Goal: Task Accomplishment & Management: Manage account settings

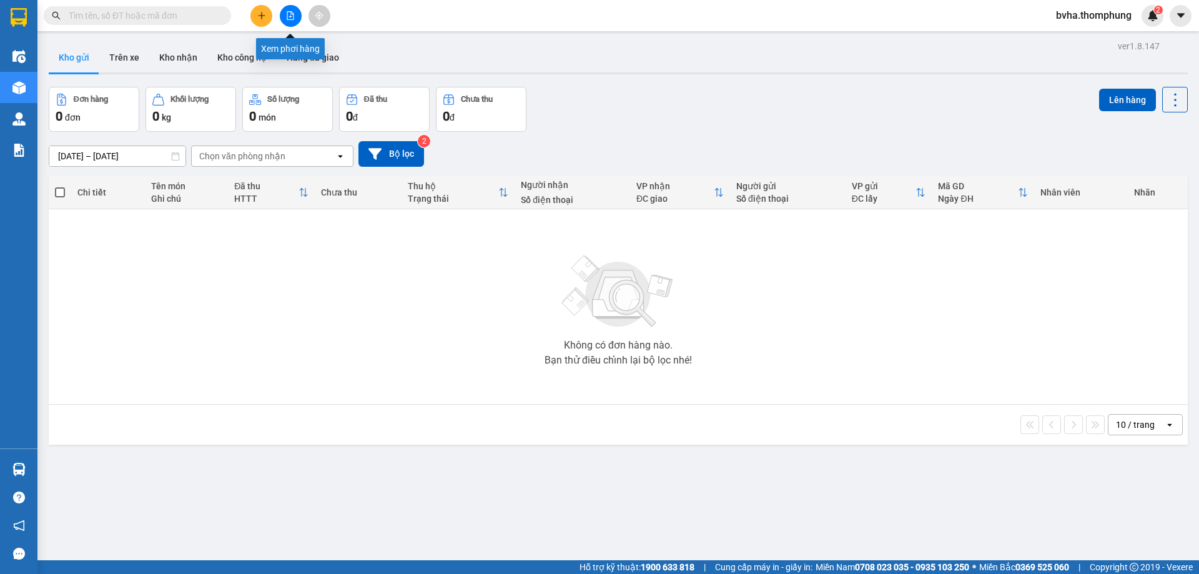
click at [290, 15] on icon "file-add" at bounding box center [290, 15] width 9 height 9
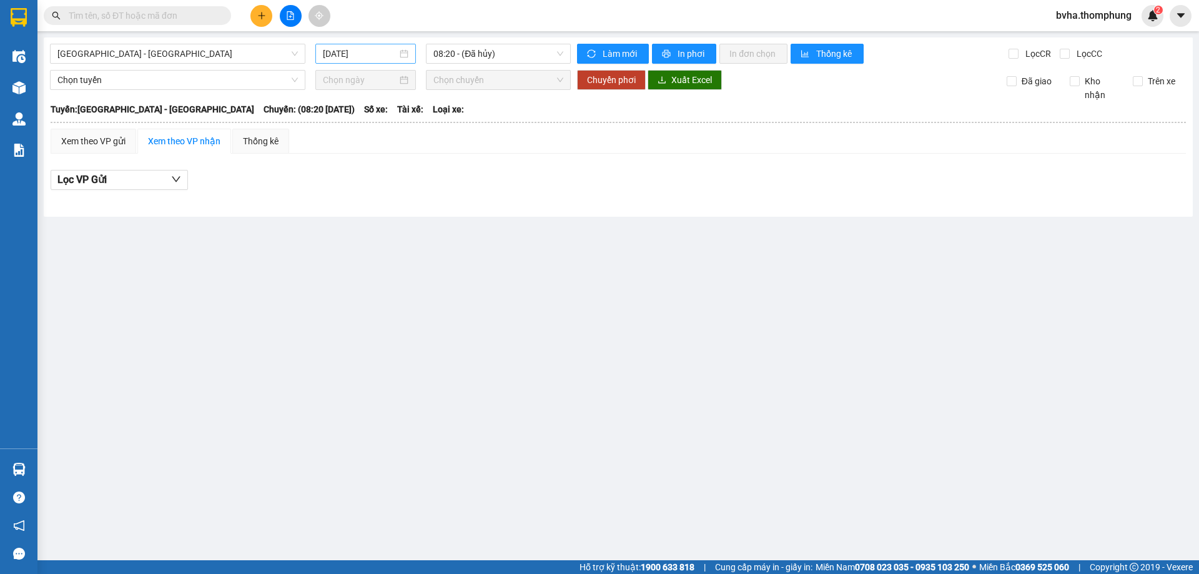
click at [391, 55] on input "[DATE]" at bounding box center [360, 54] width 74 height 14
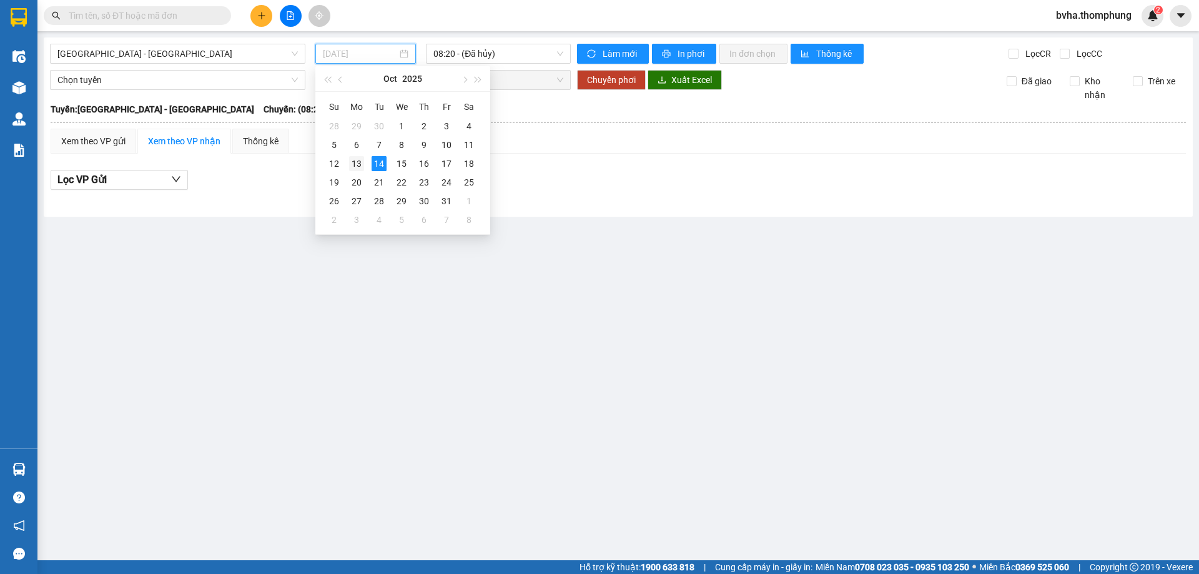
click at [357, 162] on div "13" at bounding box center [356, 163] width 15 height 15
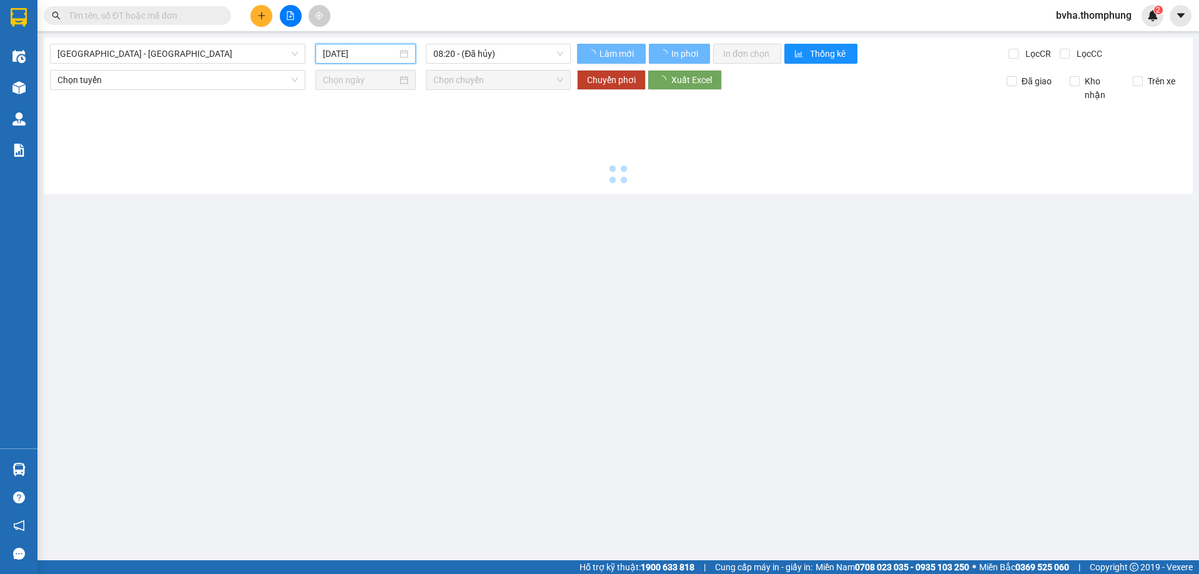
type input "[DATE]"
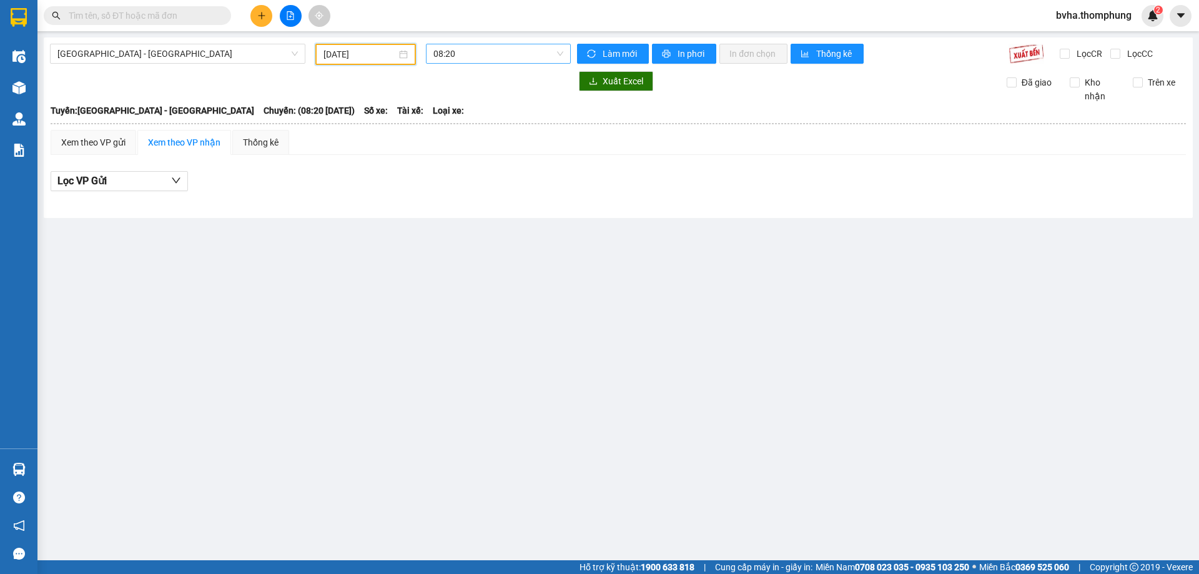
click at [494, 56] on span "08:20" at bounding box center [498, 53] width 130 height 19
click at [457, 161] on div "12:00" at bounding box center [481, 159] width 97 height 14
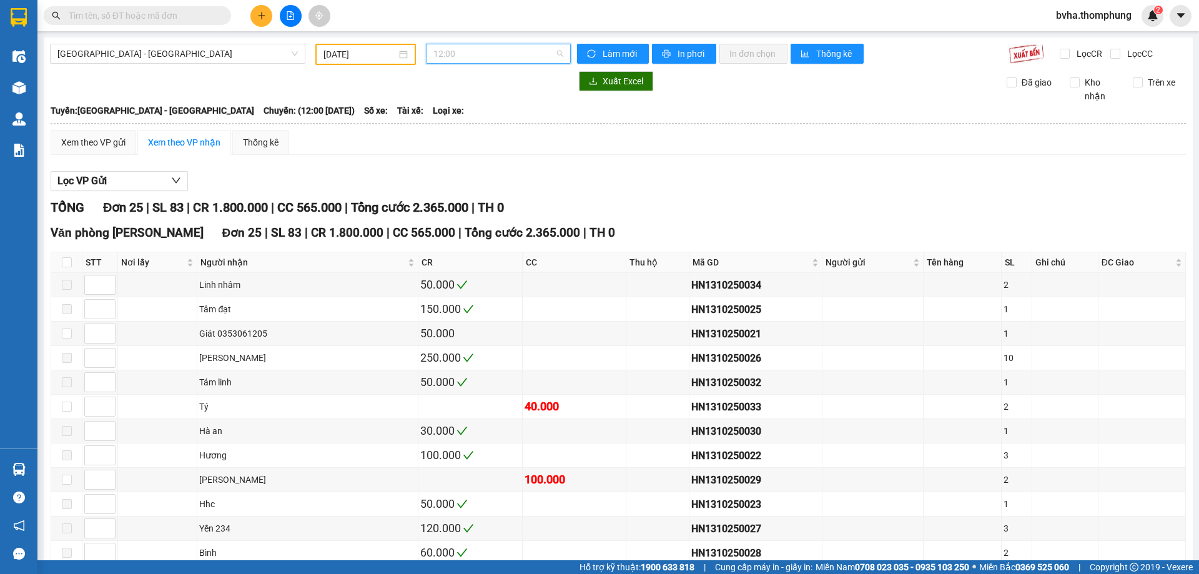
click at [486, 52] on span "12:00" at bounding box center [498, 53] width 130 height 19
click at [445, 219] on div "16:30" at bounding box center [478, 219] width 97 height 14
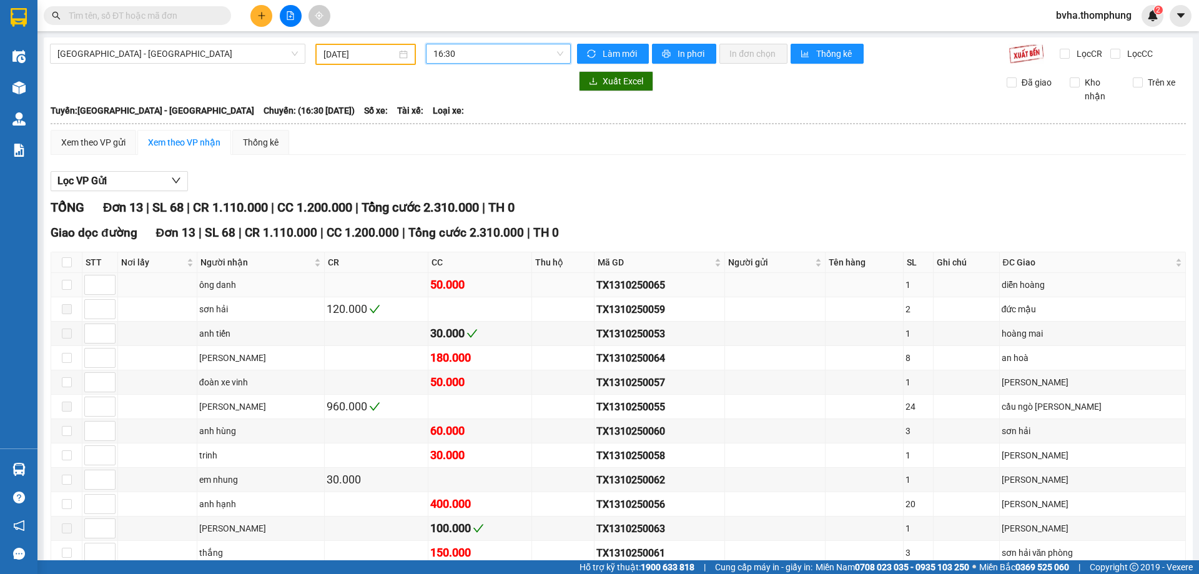
scroll to position [94, 0]
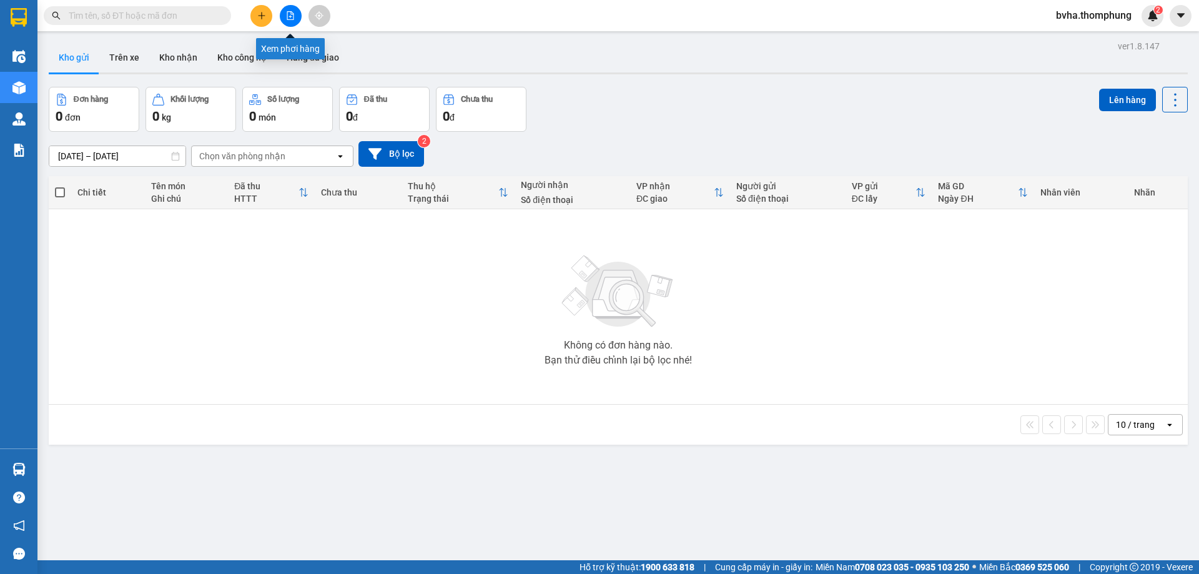
click at [288, 14] on icon "file-add" at bounding box center [290, 15] width 9 height 9
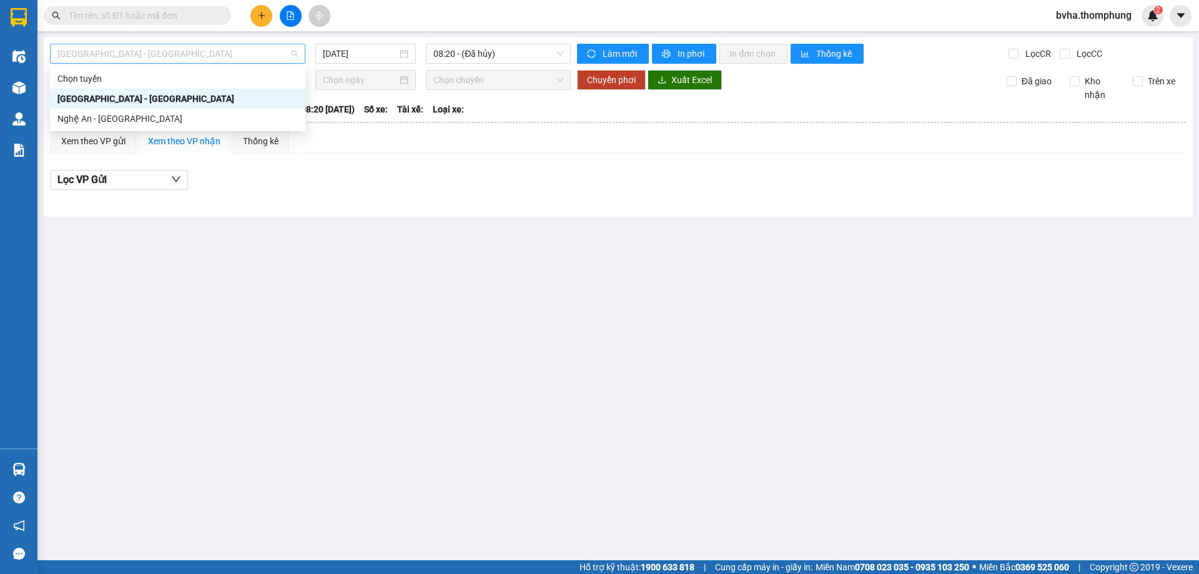
click at [167, 58] on span "[GEOGRAPHIC_DATA] - [GEOGRAPHIC_DATA]" at bounding box center [177, 53] width 240 height 19
click at [126, 122] on div "Nghệ An - Hà Nội" at bounding box center [177, 119] width 240 height 14
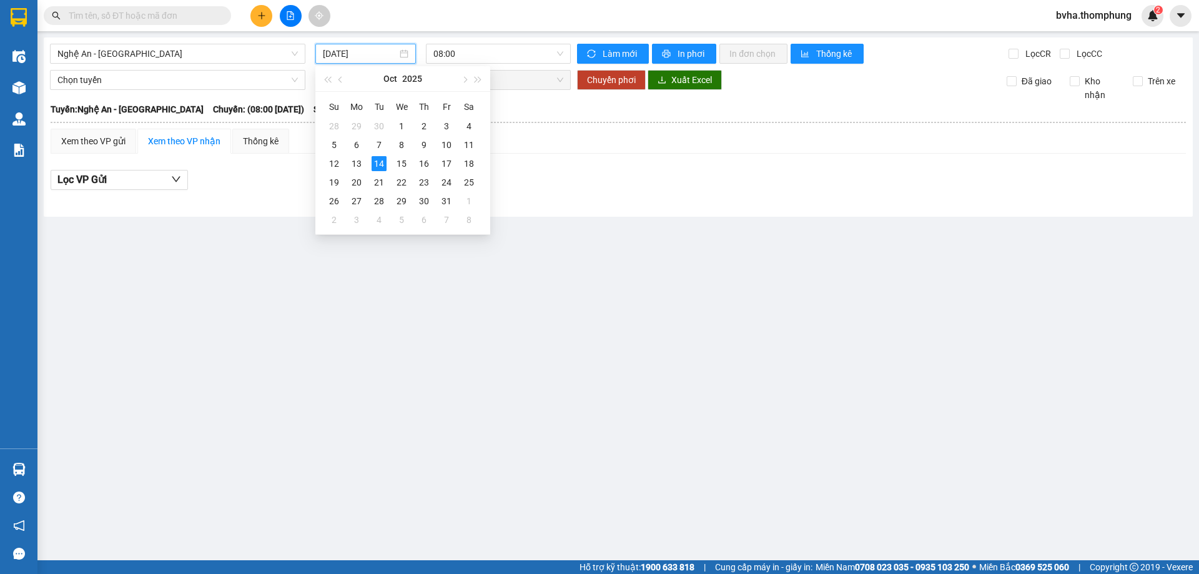
click at [370, 49] on input "[DATE]" at bounding box center [360, 54] width 74 height 14
click at [357, 162] on div "13" at bounding box center [356, 163] width 15 height 15
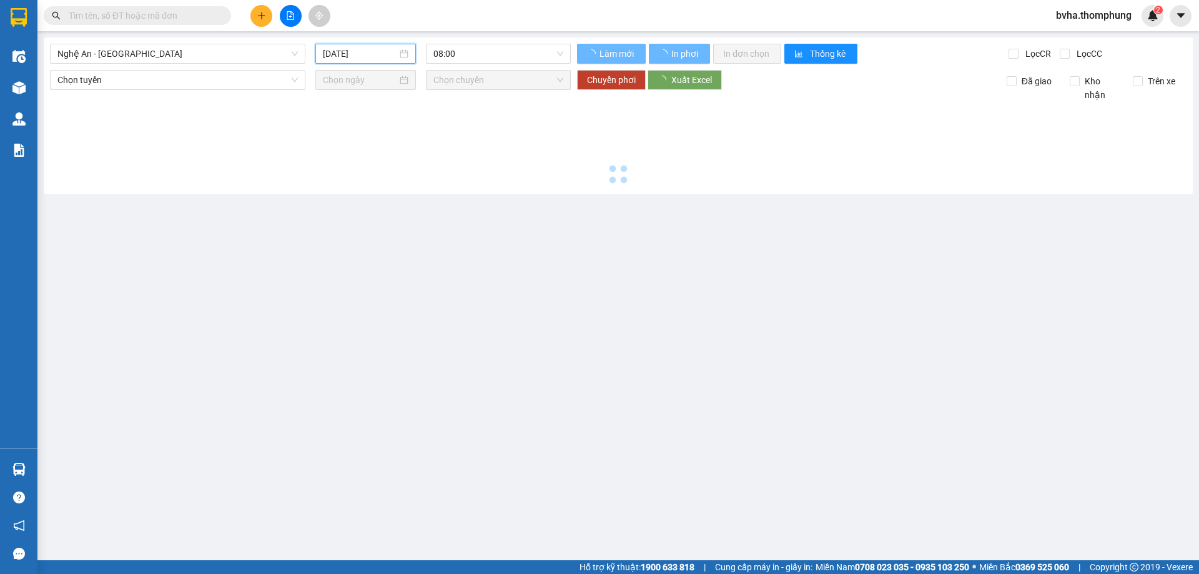
type input "[DATE]"
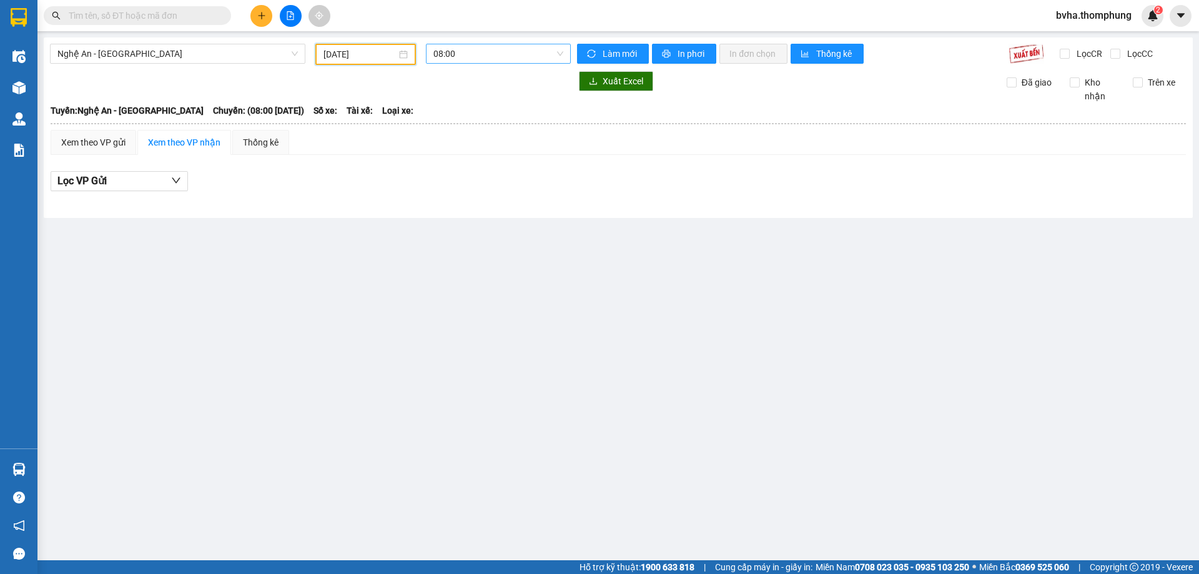
click at [458, 58] on span "08:00" at bounding box center [498, 53] width 130 height 19
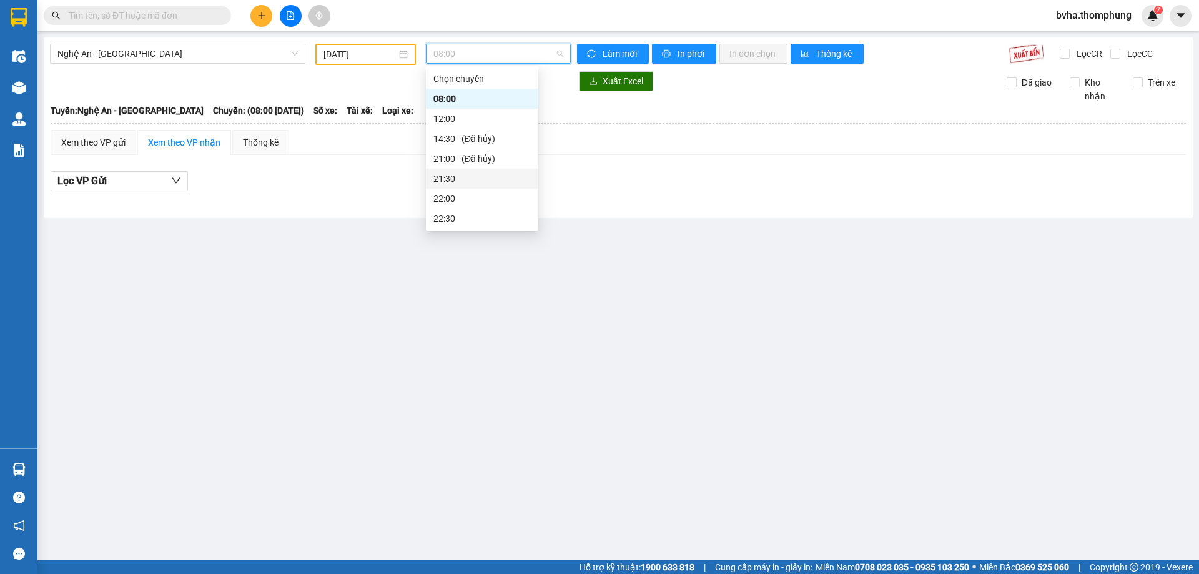
click at [451, 178] on div "21:30" at bounding box center [481, 179] width 97 height 14
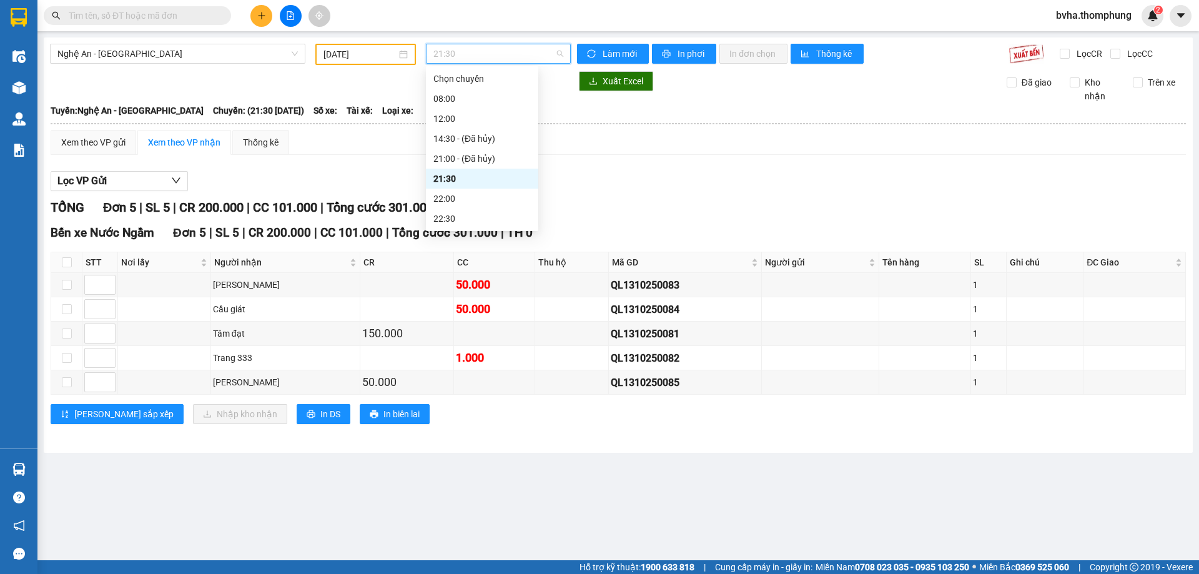
click at [468, 56] on span "21:30" at bounding box center [498, 53] width 130 height 19
click at [440, 197] on div "22:00" at bounding box center [481, 199] width 97 height 14
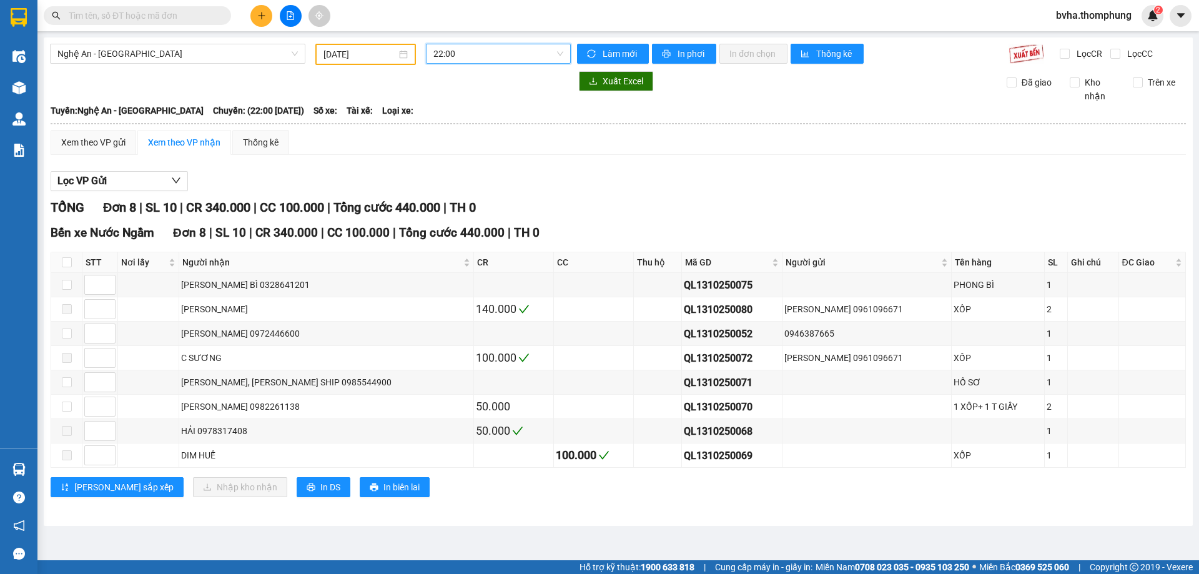
click at [467, 55] on span "22:00" at bounding box center [498, 53] width 130 height 19
click at [458, 215] on div "22:30" at bounding box center [481, 219] width 97 height 14
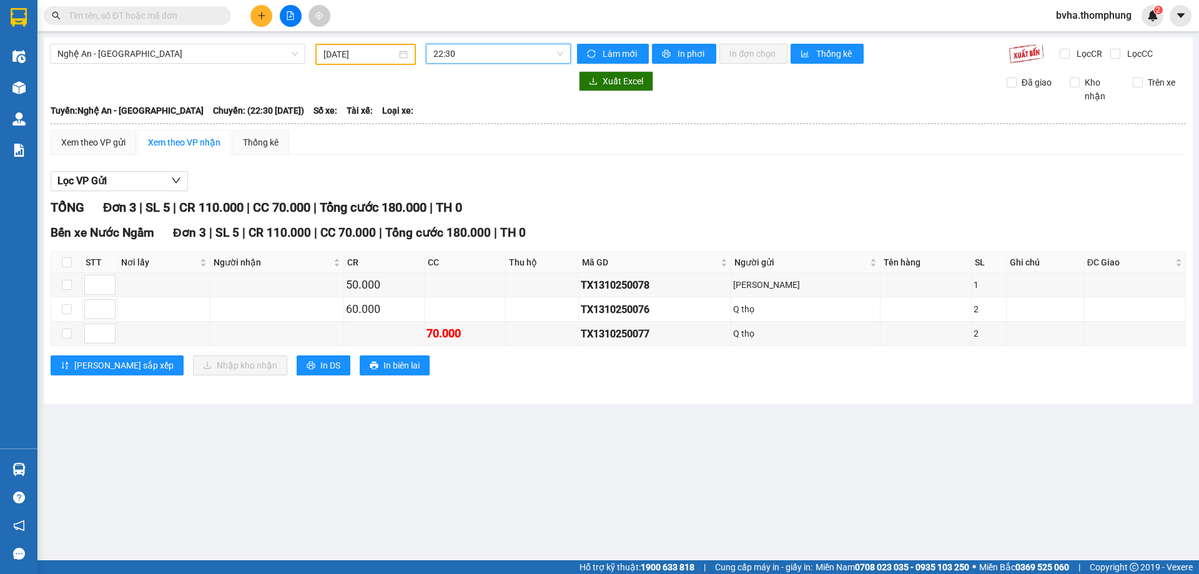
click at [487, 56] on span "22:30" at bounding box center [498, 53] width 130 height 19
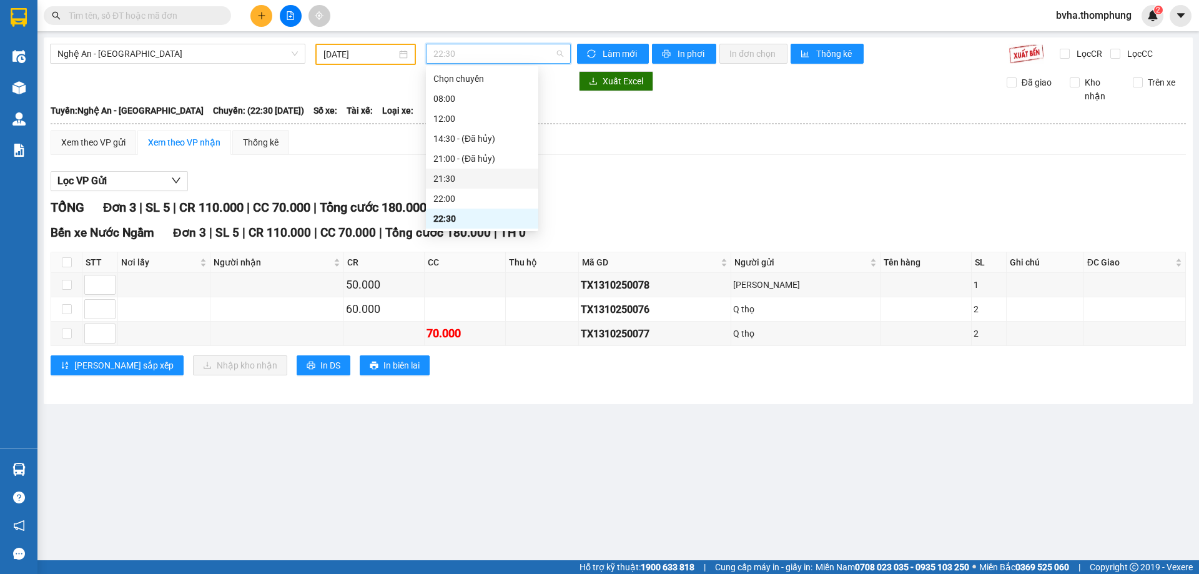
click at [457, 177] on div "21:30" at bounding box center [481, 179] width 97 height 14
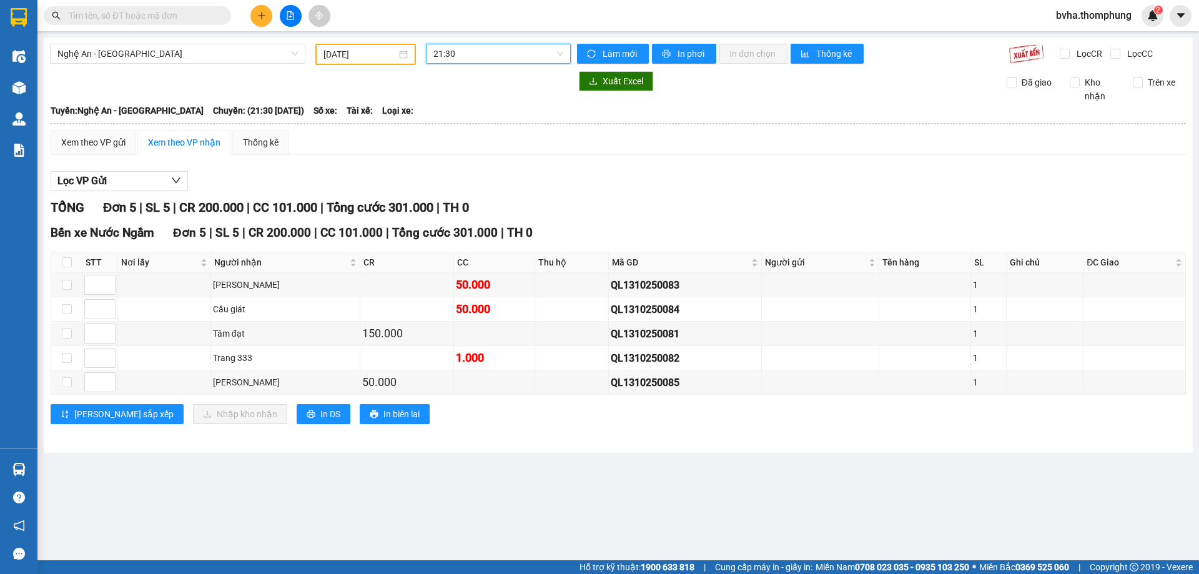
click at [443, 59] on span "21:30" at bounding box center [498, 53] width 130 height 19
click at [467, 215] on div "22:30" at bounding box center [481, 219] width 97 height 14
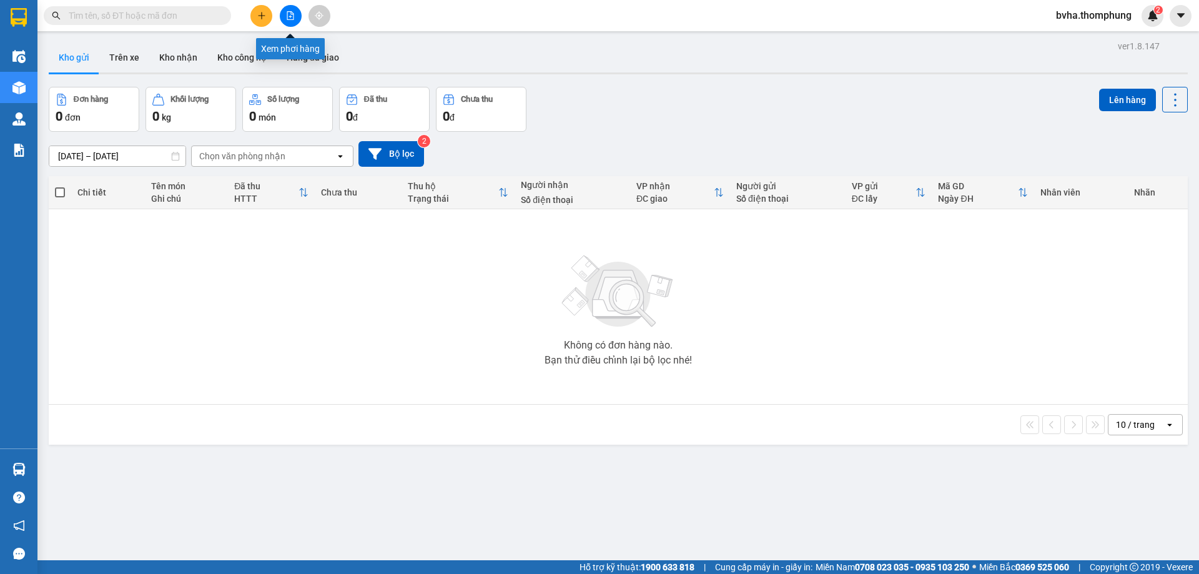
click at [292, 22] on button at bounding box center [291, 16] width 22 height 22
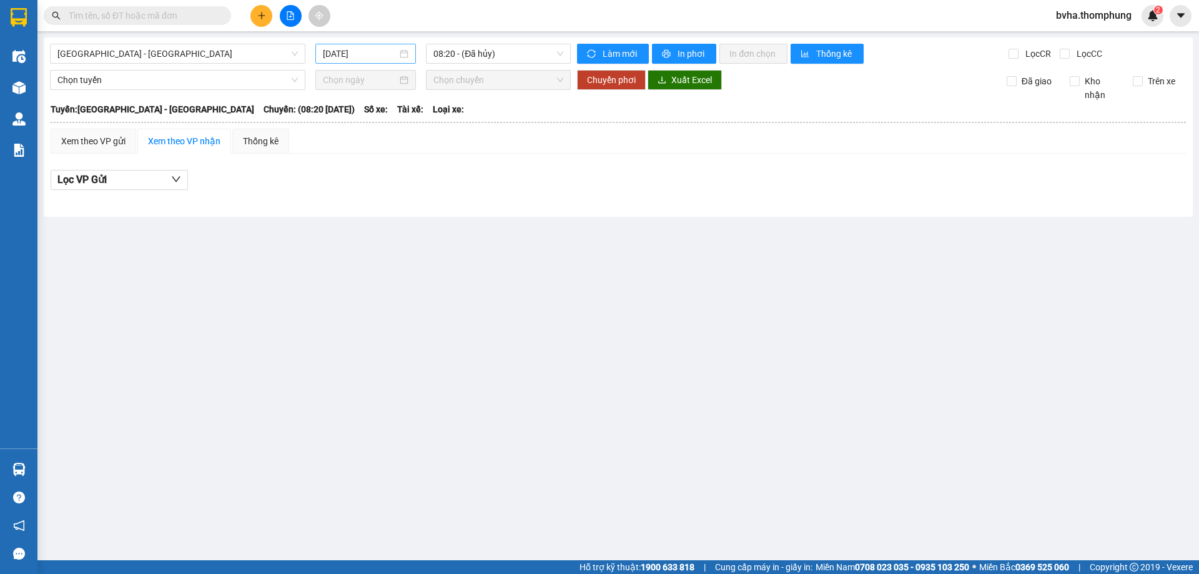
click at [372, 56] on input "[DATE]" at bounding box center [360, 54] width 74 height 14
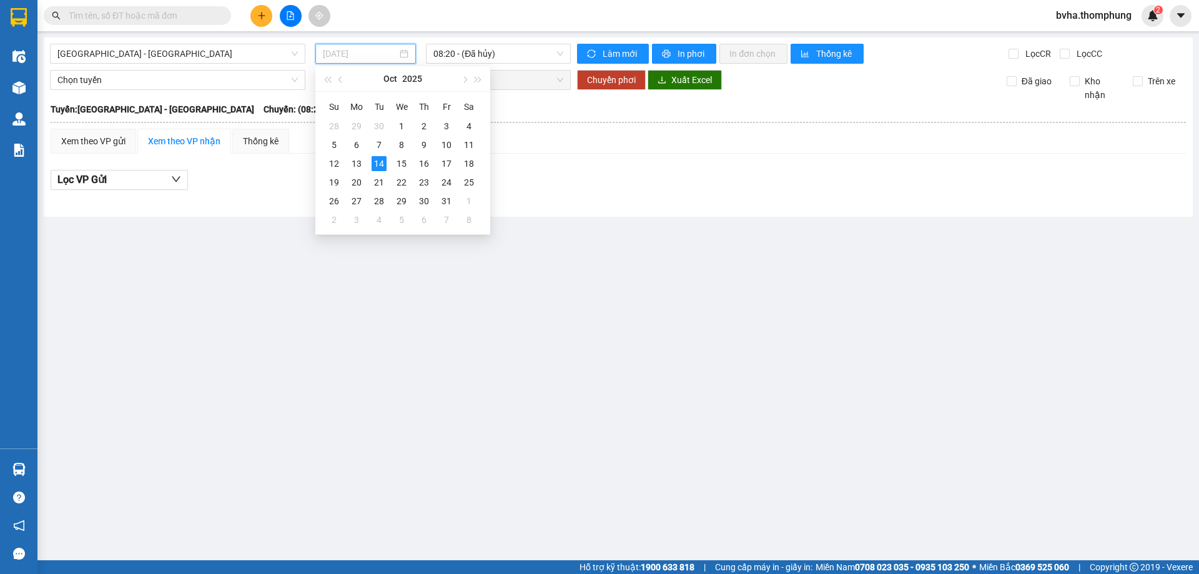
click at [377, 165] on div "14" at bounding box center [379, 163] width 15 height 15
click at [340, 51] on input "[DATE]" at bounding box center [360, 54] width 74 height 14
click at [358, 165] on div "13" at bounding box center [356, 163] width 15 height 15
type input "[DATE]"
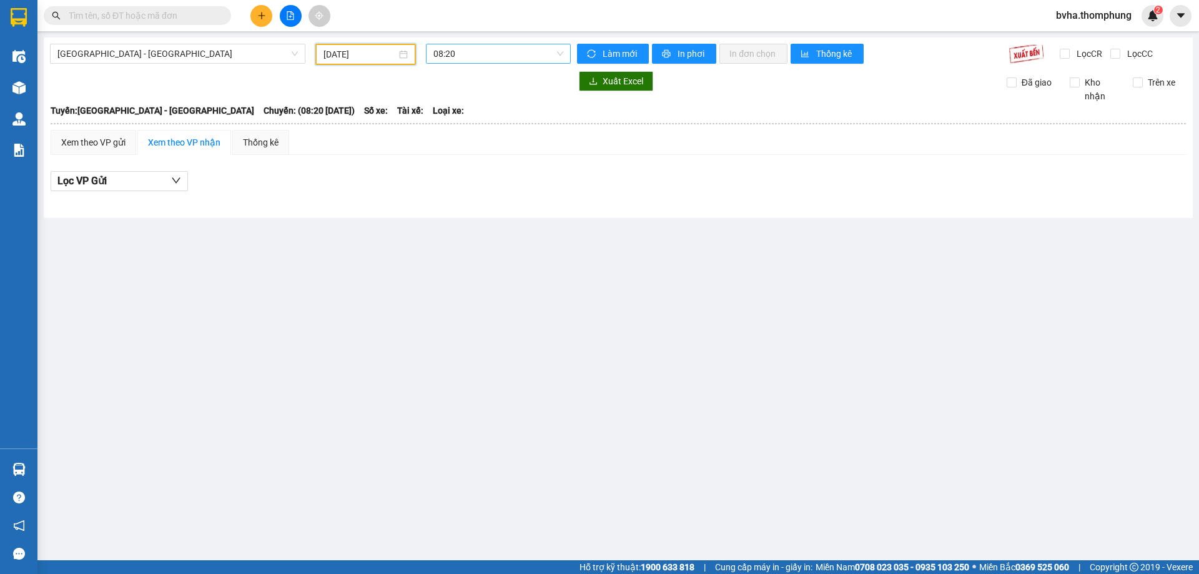
click at [483, 56] on span "08:20" at bounding box center [498, 53] width 130 height 19
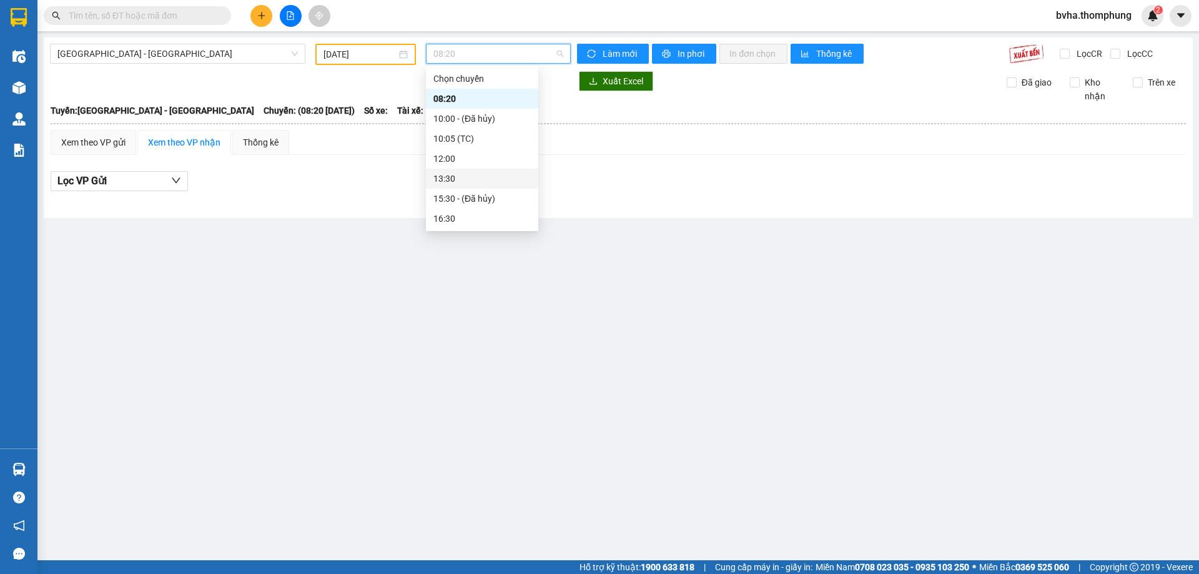
click at [447, 176] on div "13:30" at bounding box center [481, 179] width 97 height 14
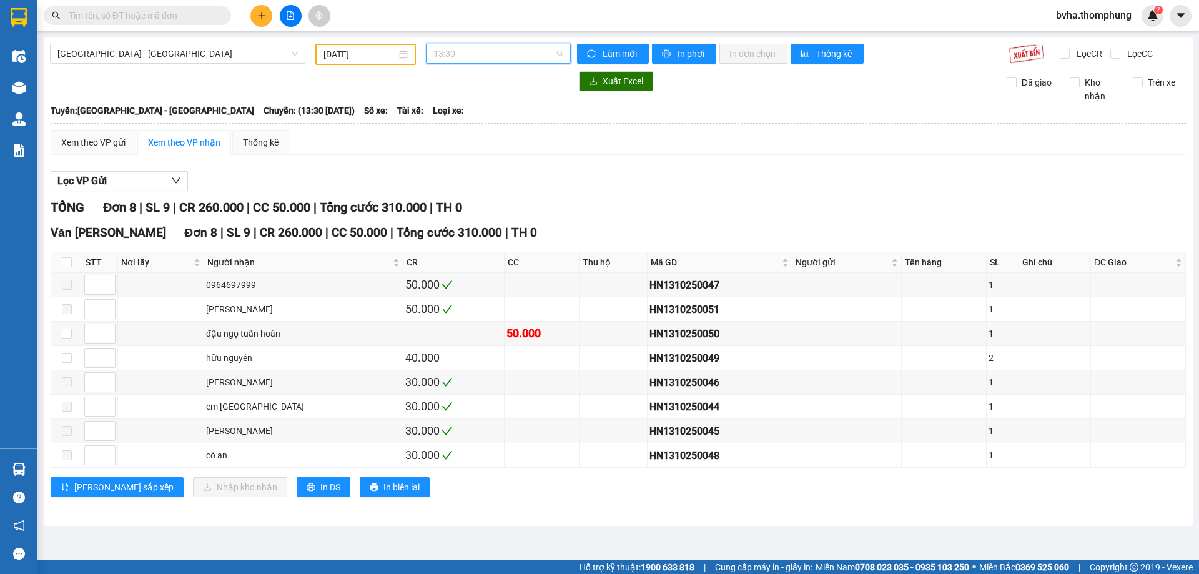
click at [475, 46] on span "13:30" at bounding box center [498, 53] width 130 height 19
click at [456, 218] on div "16:30" at bounding box center [481, 219] width 97 height 14
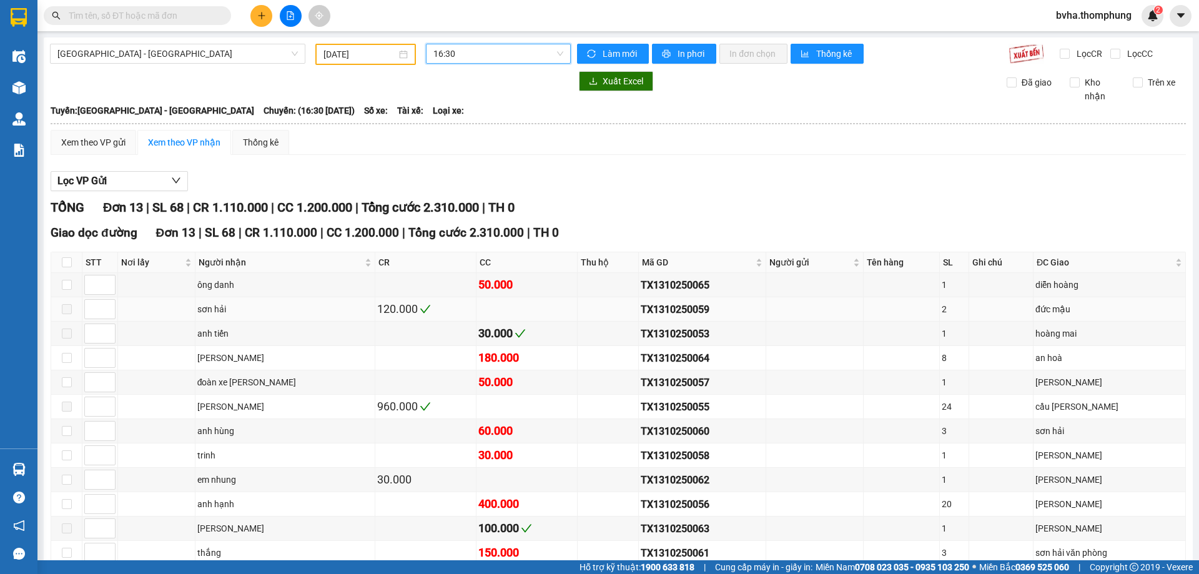
scroll to position [94, 0]
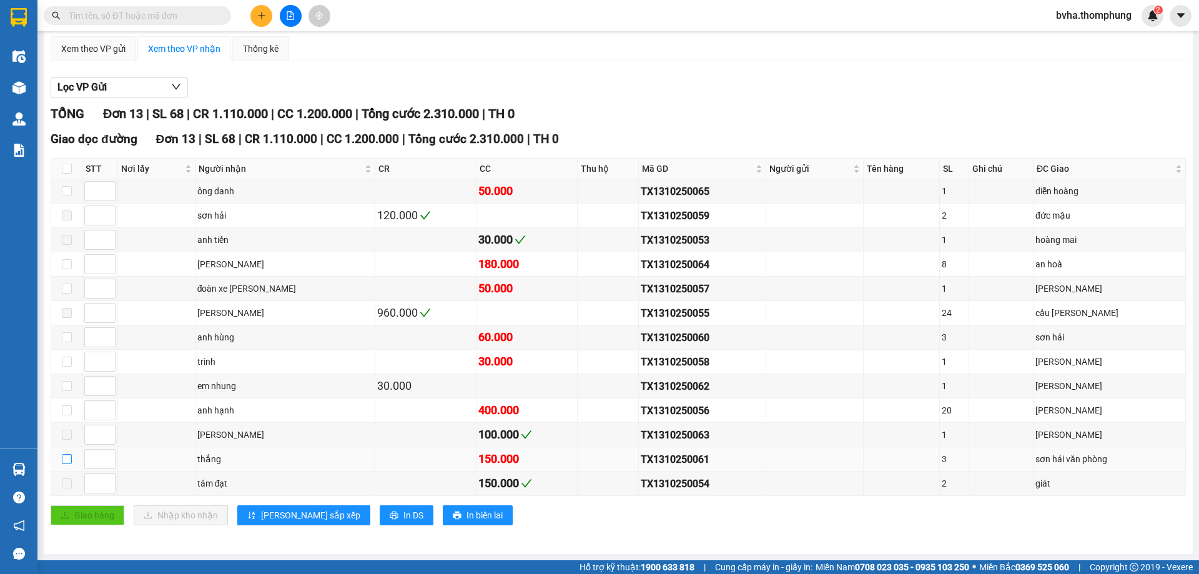
click at [67, 459] on input "checkbox" at bounding box center [67, 459] width 10 height 10
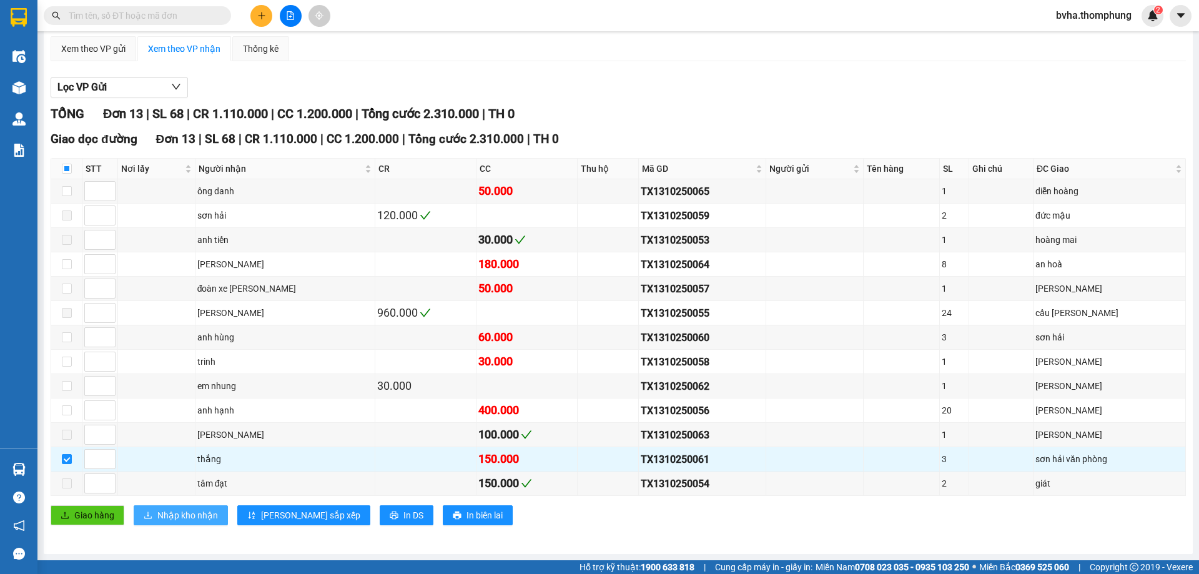
click at [210, 511] on span "Nhập kho nhận" at bounding box center [187, 515] width 61 height 14
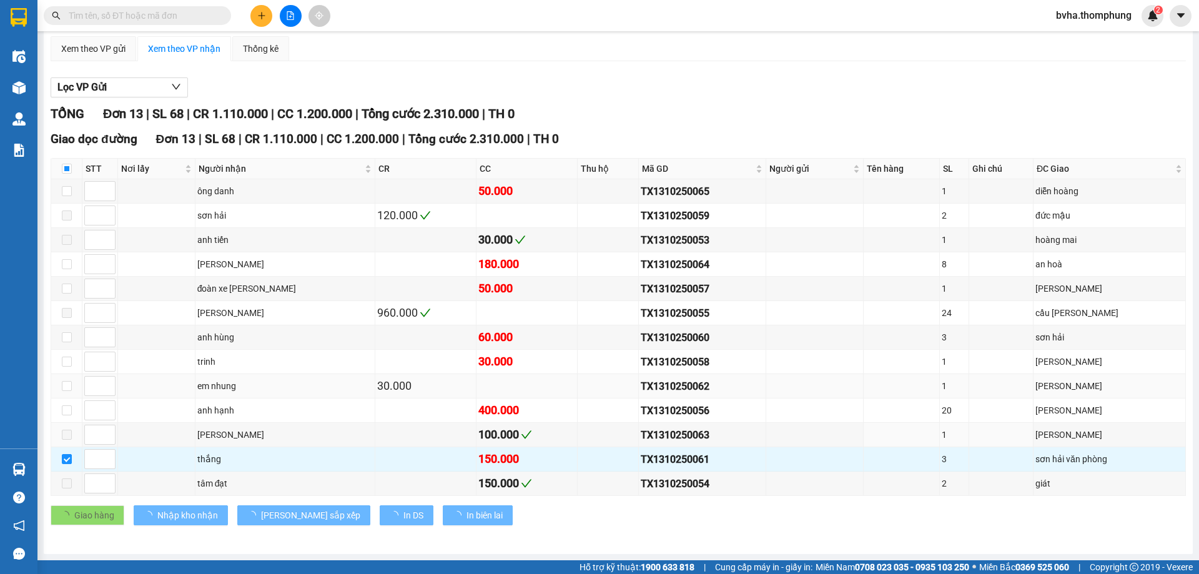
checkbox input "false"
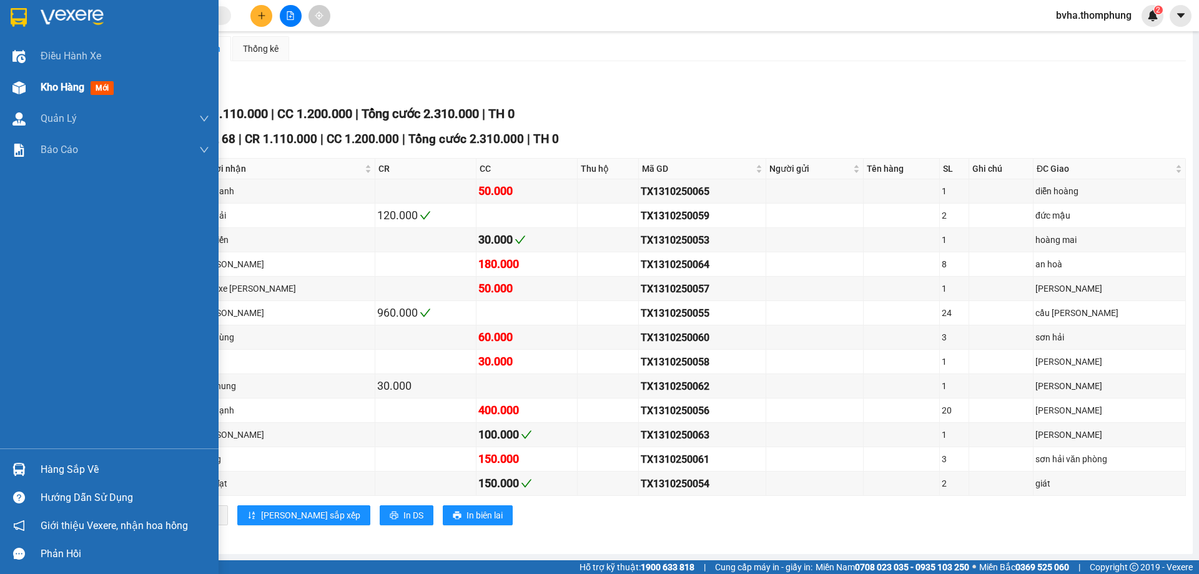
click at [32, 90] on div "Kho hàng mới" at bounding box center [109, 87] width 219 height 31
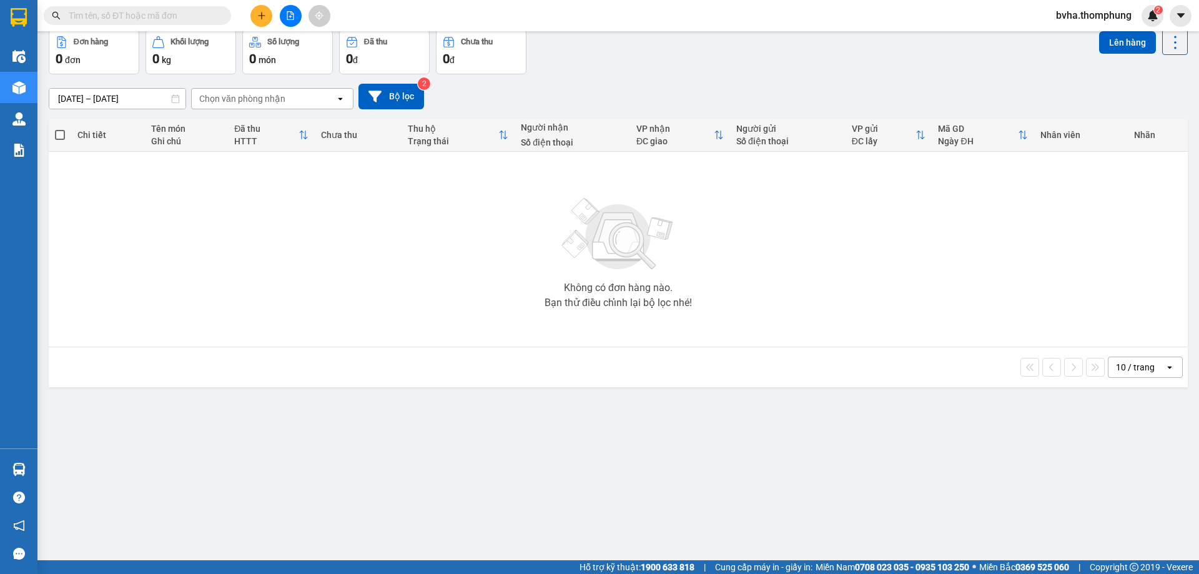
click at [112, 14] on input "text" at bounding box center [142, 16] width 147 height 14
type input "4"
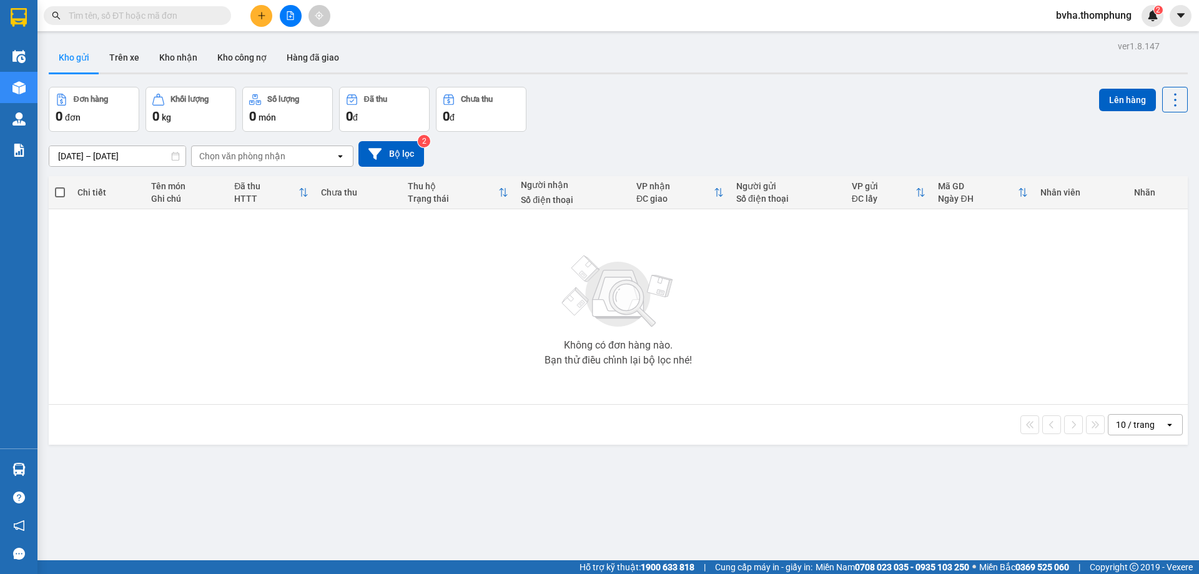
scroll to position [57, 0]
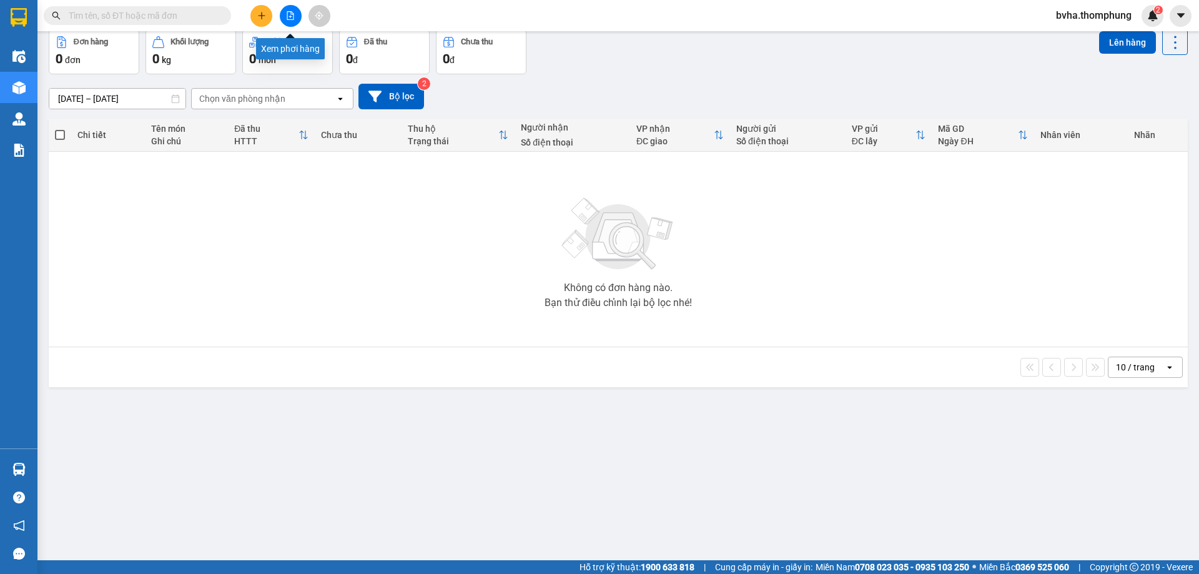
click at [293, 16] on icon "file-add" at bounding box center [290, 15] width 9 height 9
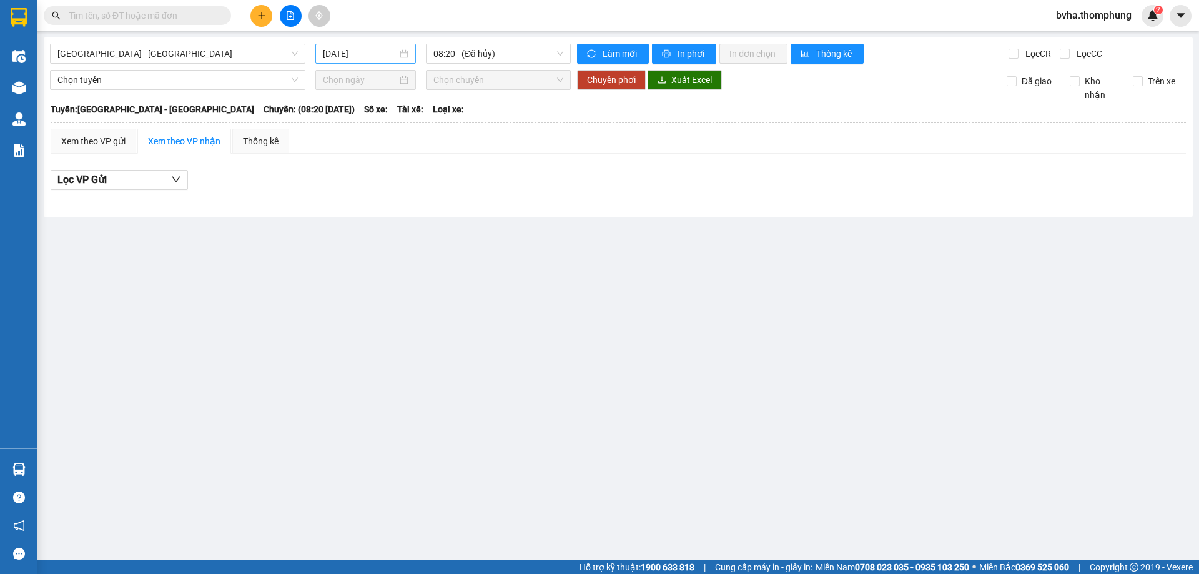
click at [381, 61] on div "[DATE]" at bounding box center [365, 54] width 101 height 20
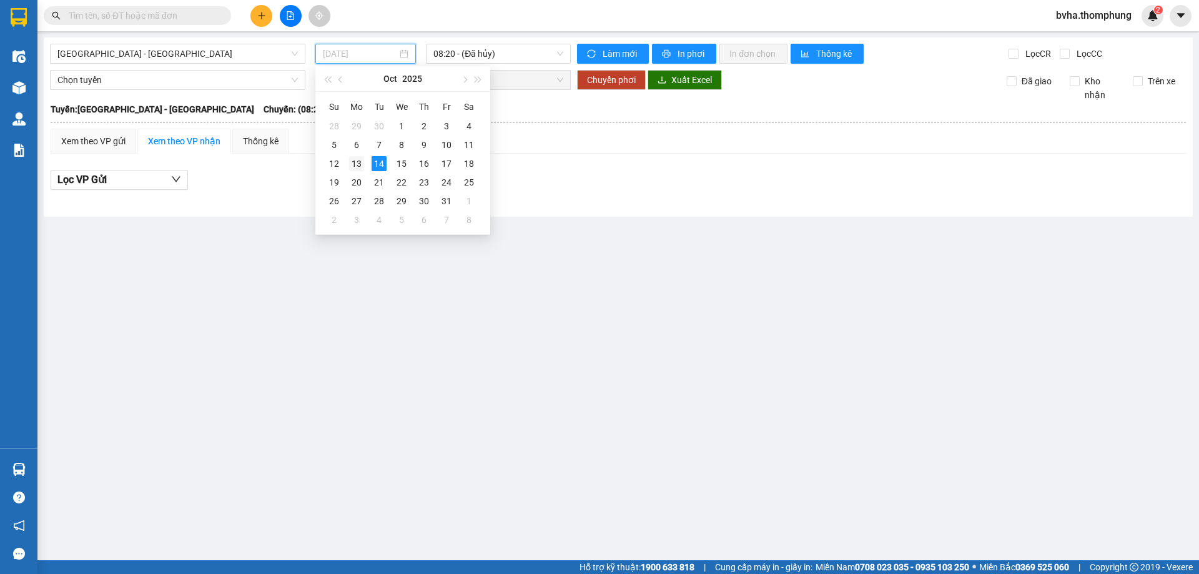
click at [358, 166] on div "13" at bounding box center [356, 163] width 15 height 15
type input "[DATE]"
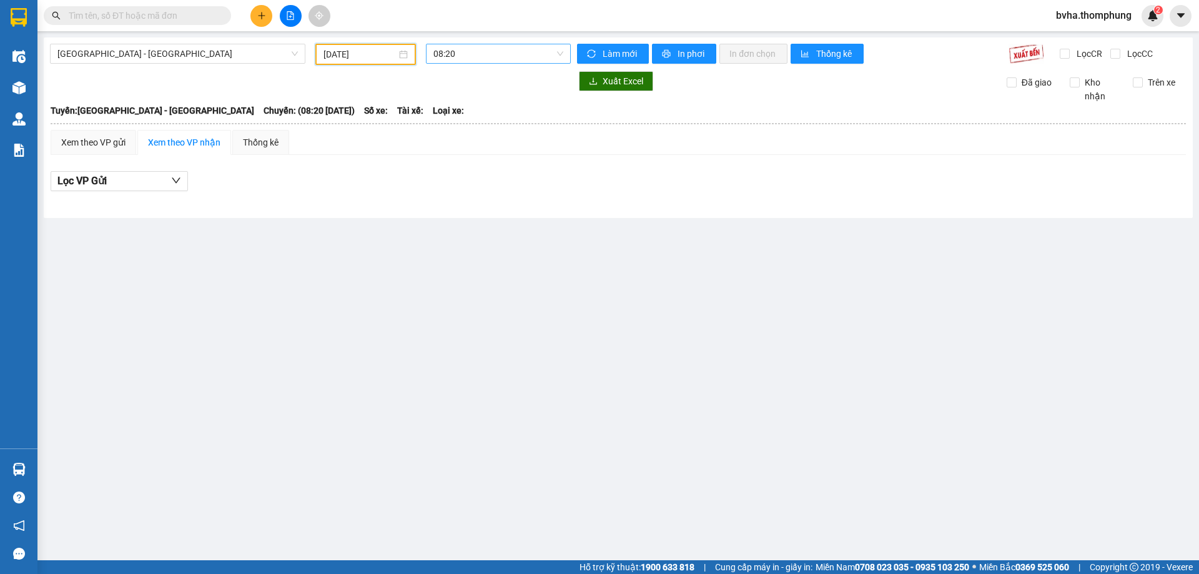
click at [498, 46] on span "08:20" at bounding box center [498, 53] width 130 height 19
click at [460, 215] on div "16:30" at bounding box center [481, 219] width 97 height 14
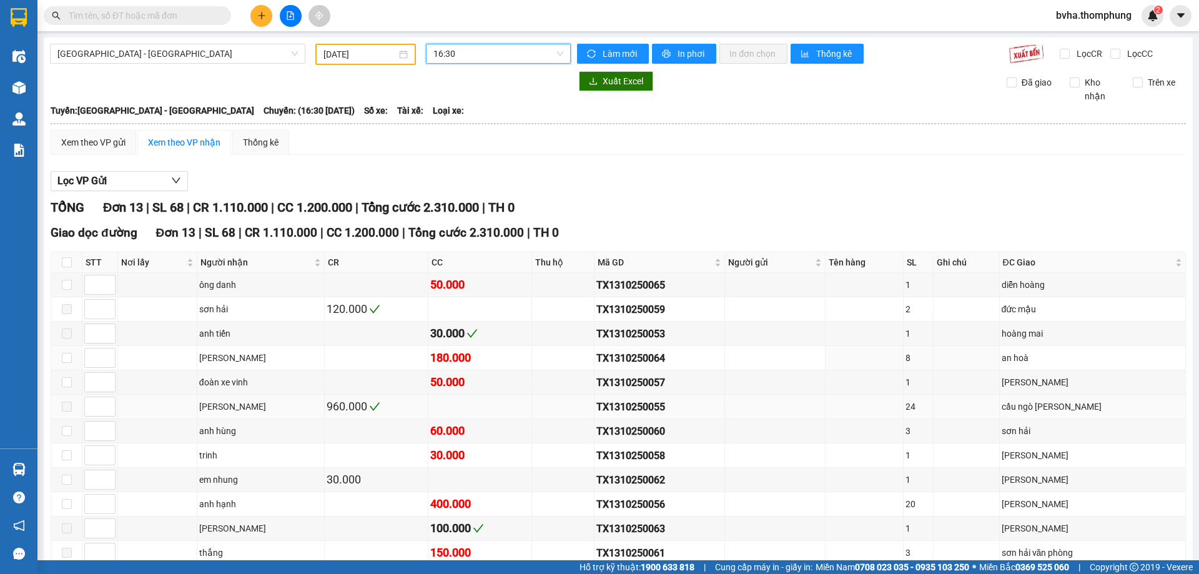
scroll to position [62, 0]
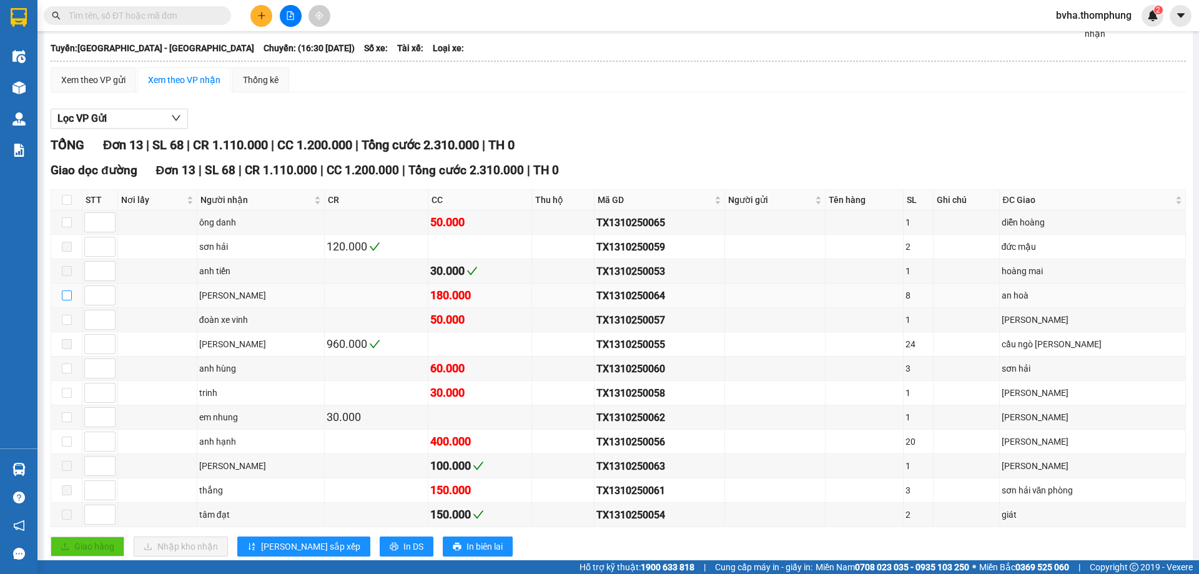
click at [67, 299] on input "checkbox" at bounding box center [67, 295] width 10 height 10
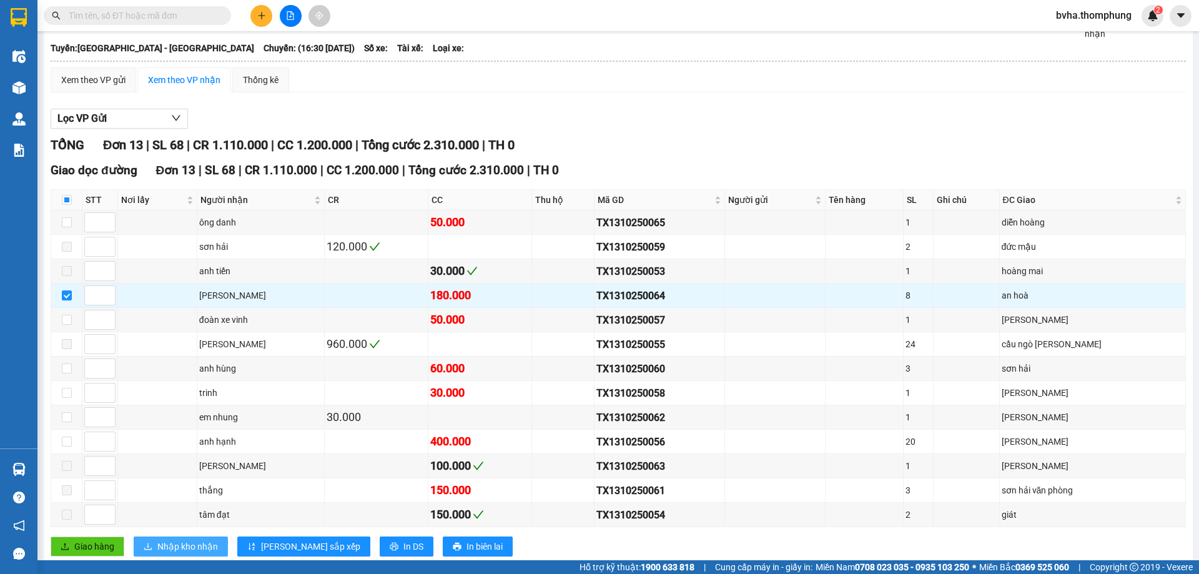
click at [202, 544] on span "Nhập kho nhận" at bounding box center [187, 547] width 61 height 14
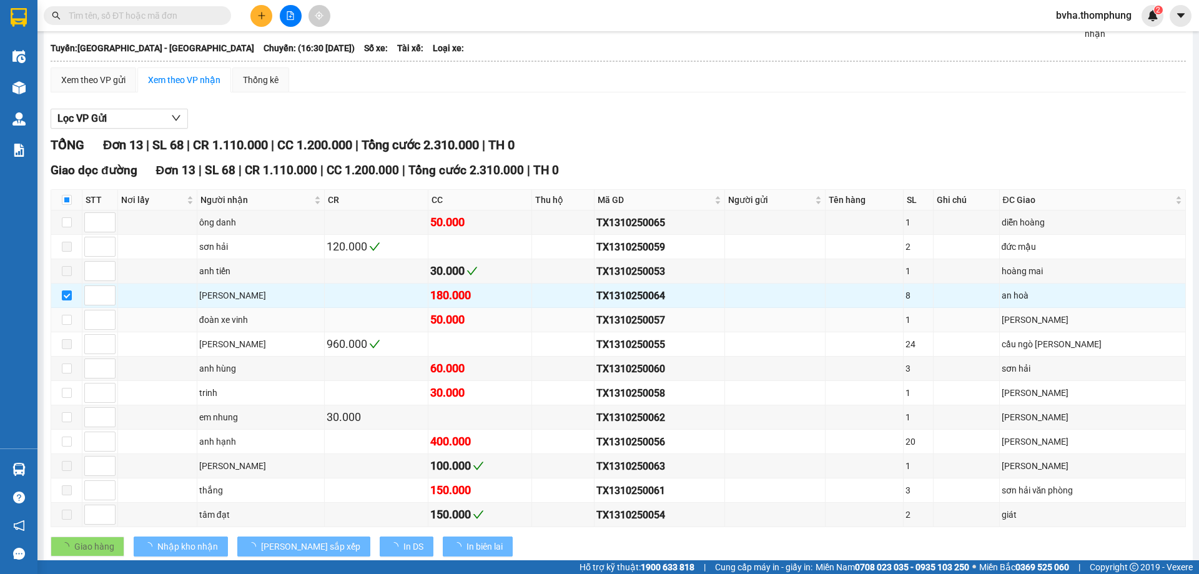
checkbox input "false"
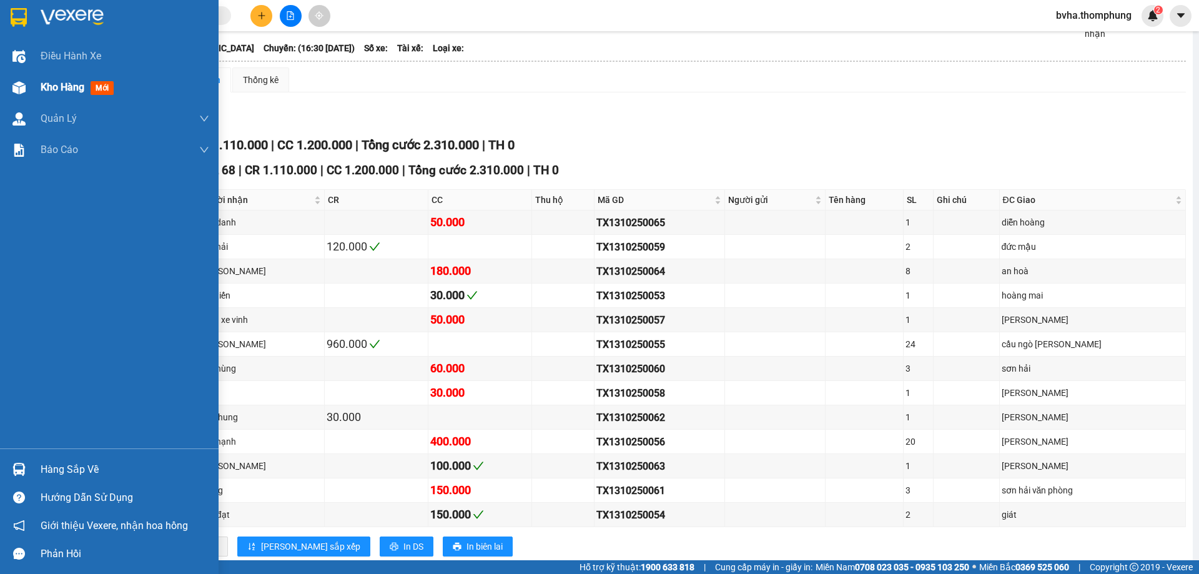
click at [24, 89] on img at bounding box center [18, 87] width 13 height 13
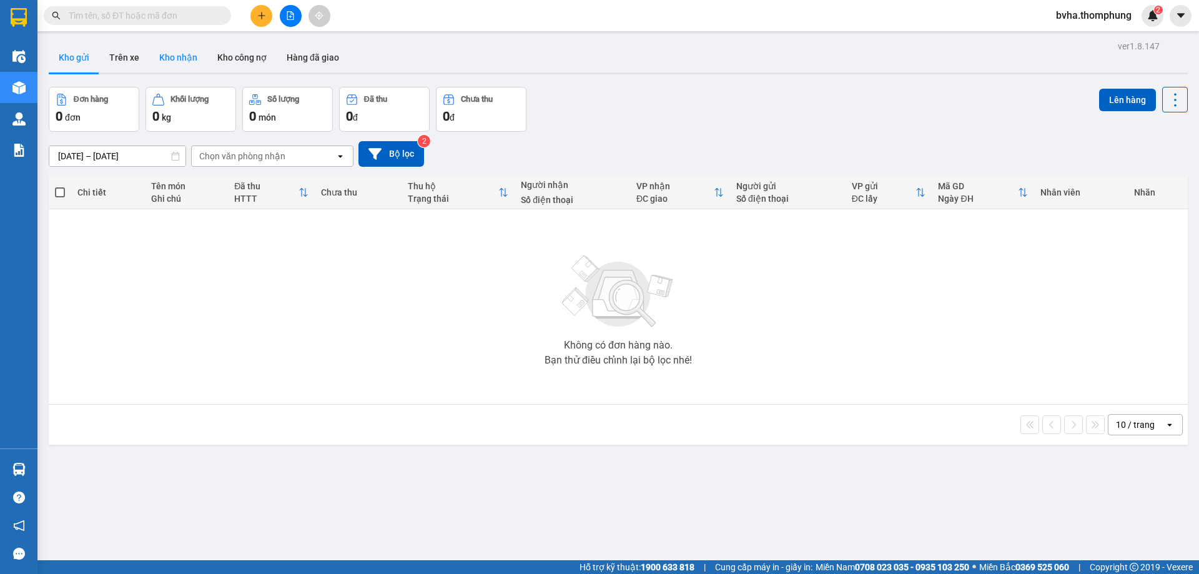
click at [176, 56] on button "Kho nhận" at bounding box center [178, 57] width 58 height 30
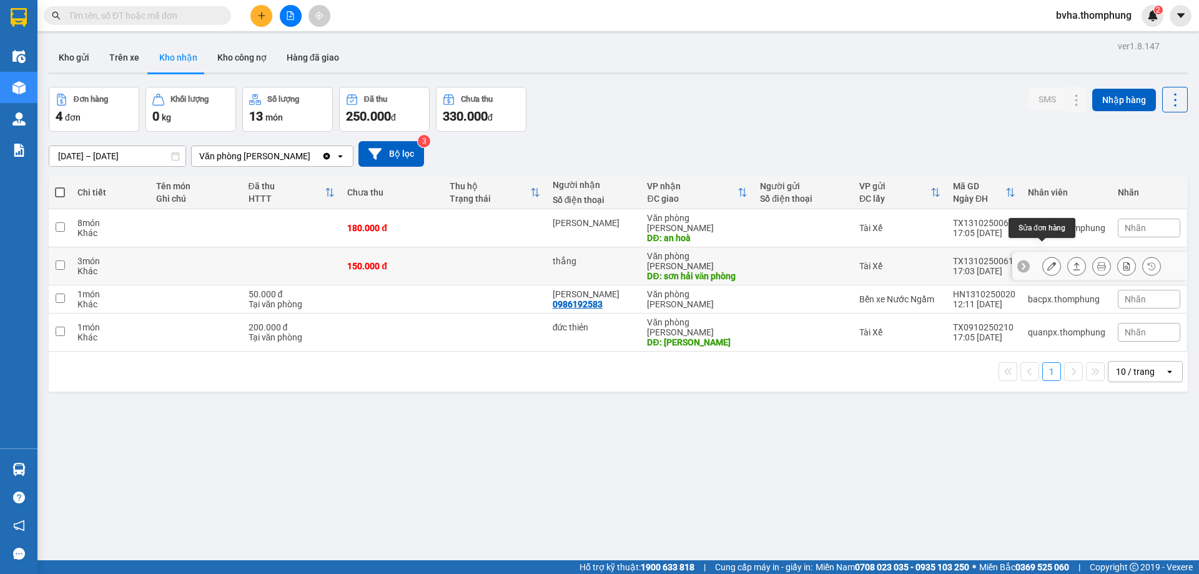
click at [1043, 255] on button at bounding box center [1051, 266] width 17 height 22
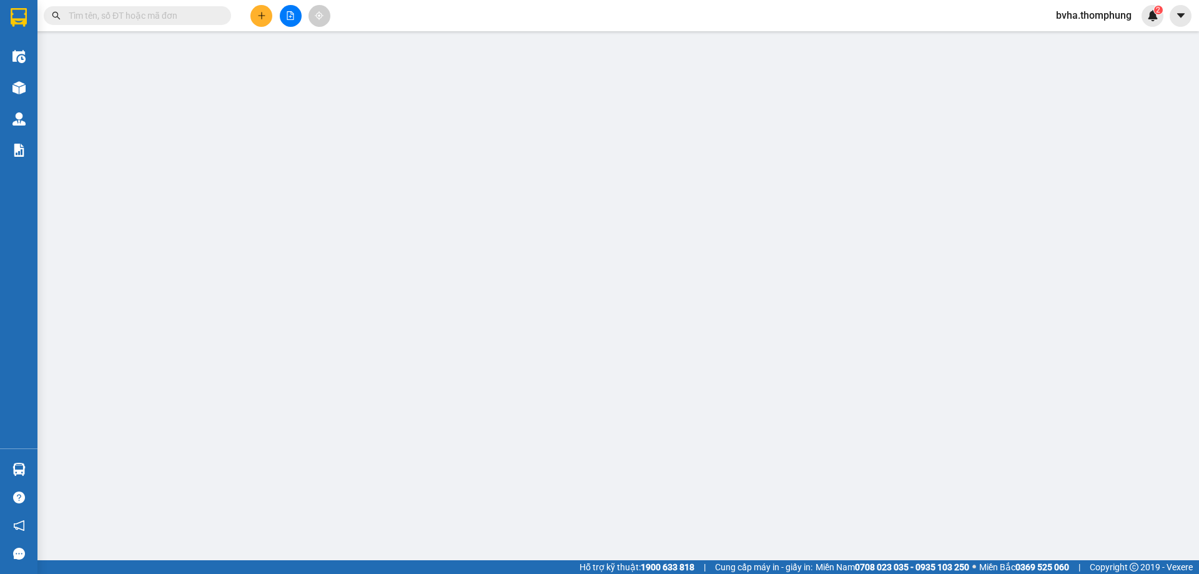
type input "thắng"
type input "sơn hải văn phòng"
type input "0"
type input "150.000"
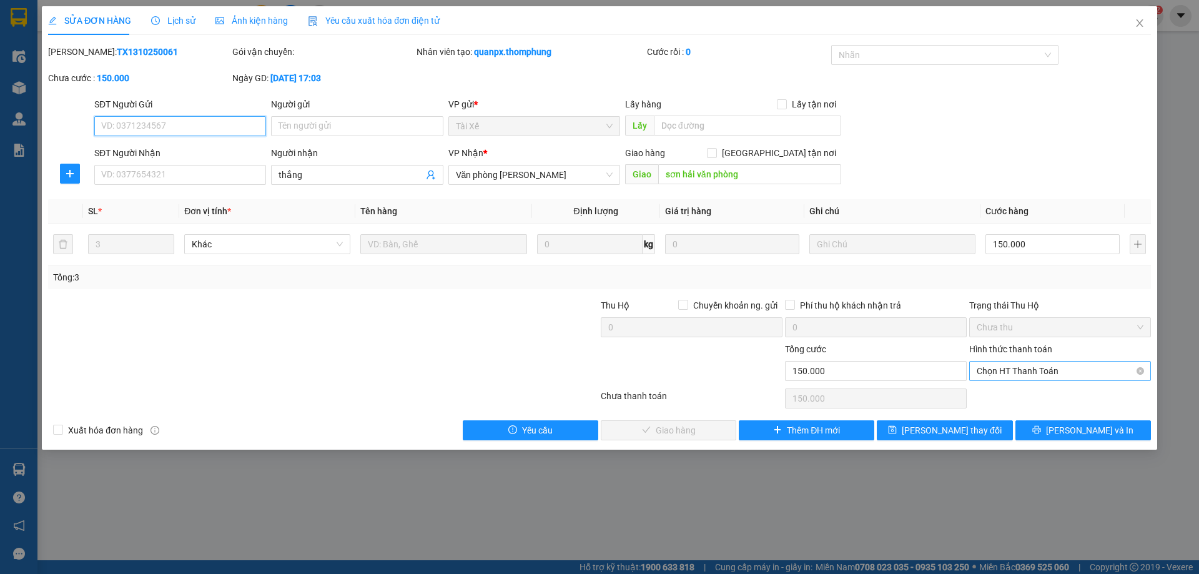
drag, startPoint x: 1043, startPoint y: 374, endPoint x: 1041, endPoint y: 394, distance: 20.1
click at [1043, 374] on span "Chọn HT Thanh Toán" at bounding box center [1060, 371] width 167 height 19
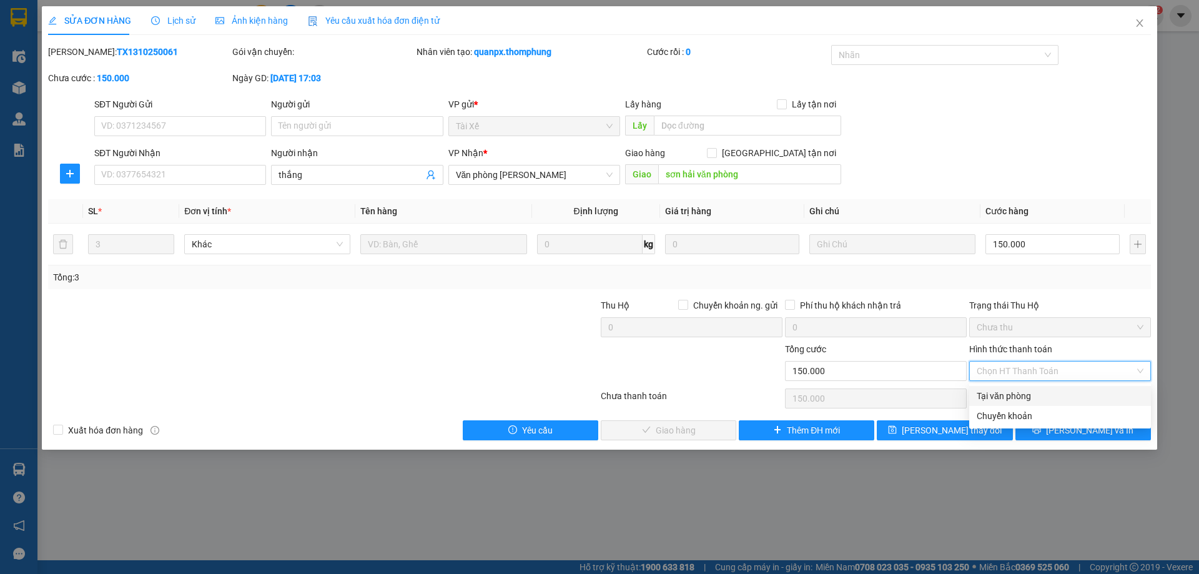
click at [1006, 397] on div "Tại văn phòng" at bounding box center [1060, 396] width 167 height 14
type input "0"
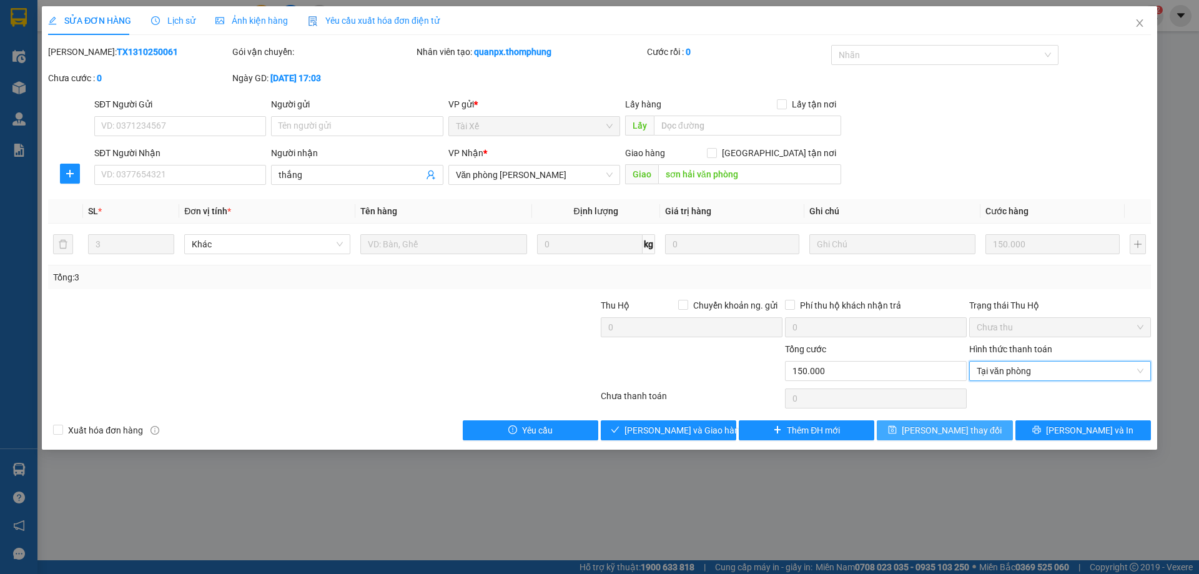
click at [939, 431] on span "Lưu thay đổi" at bounding box center [952, 430] width 100 height 14
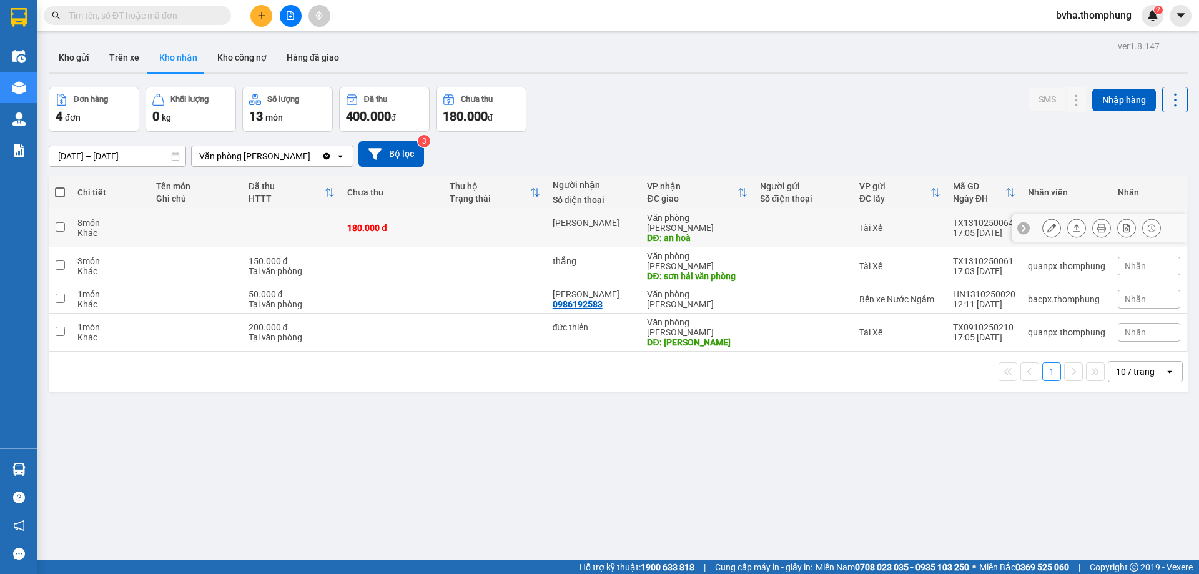
click at [1047, 224] on icon at bounding box center [1051, 228] width 9 height 9
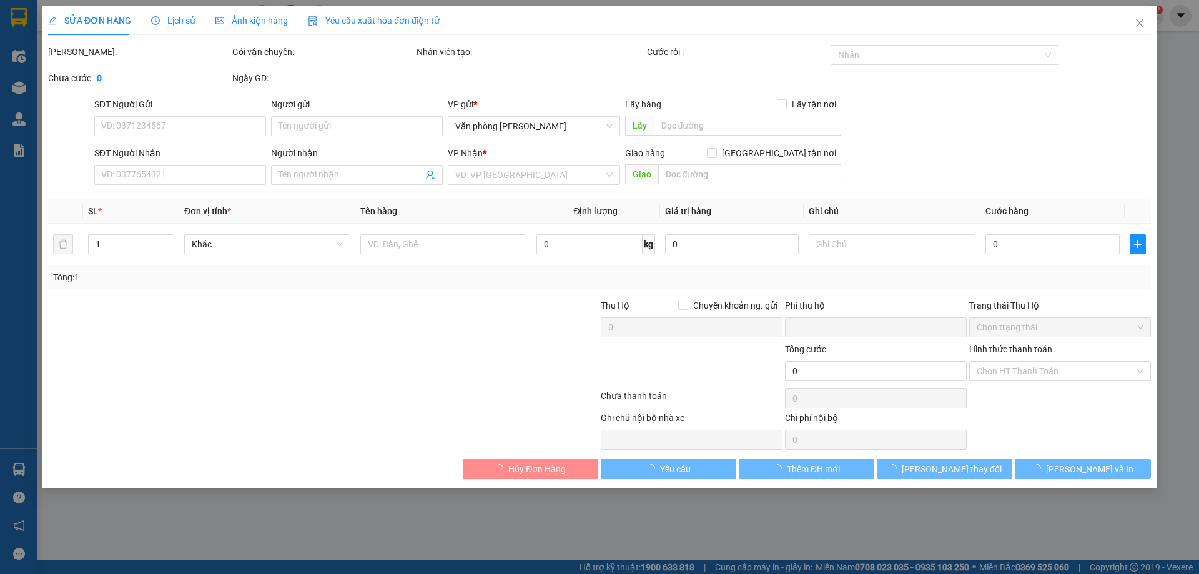
type input "minh hồng"
type input "an hoà"
type input "0"
type input "180.000"
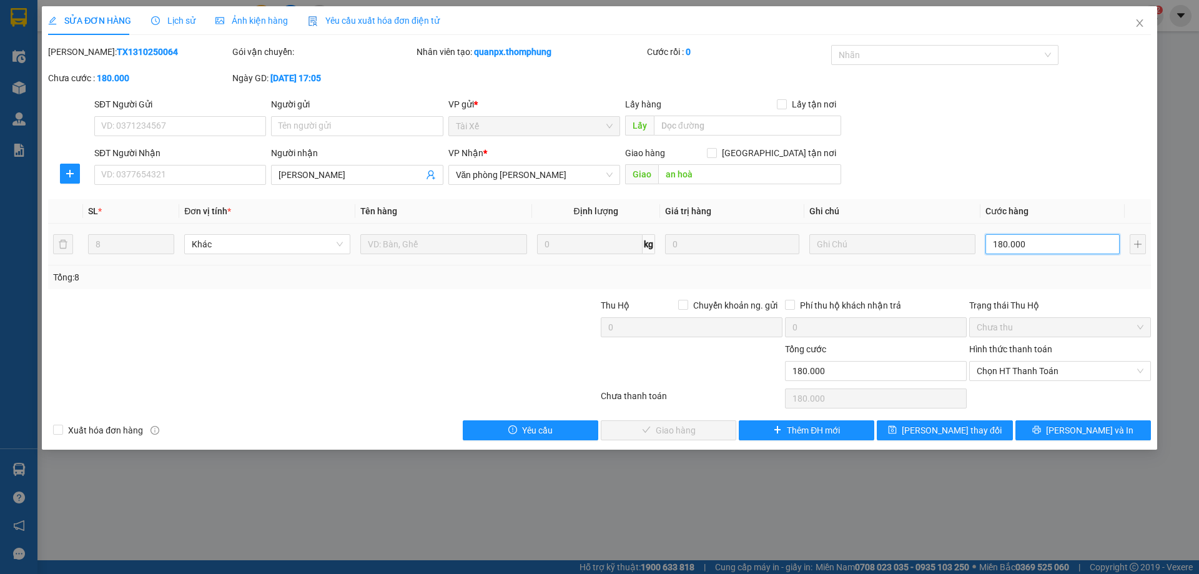
click at [1034, 244] on input "180.000" at bounding box center [1053, 244] width 134 height 20
type input "1"
type input "16"
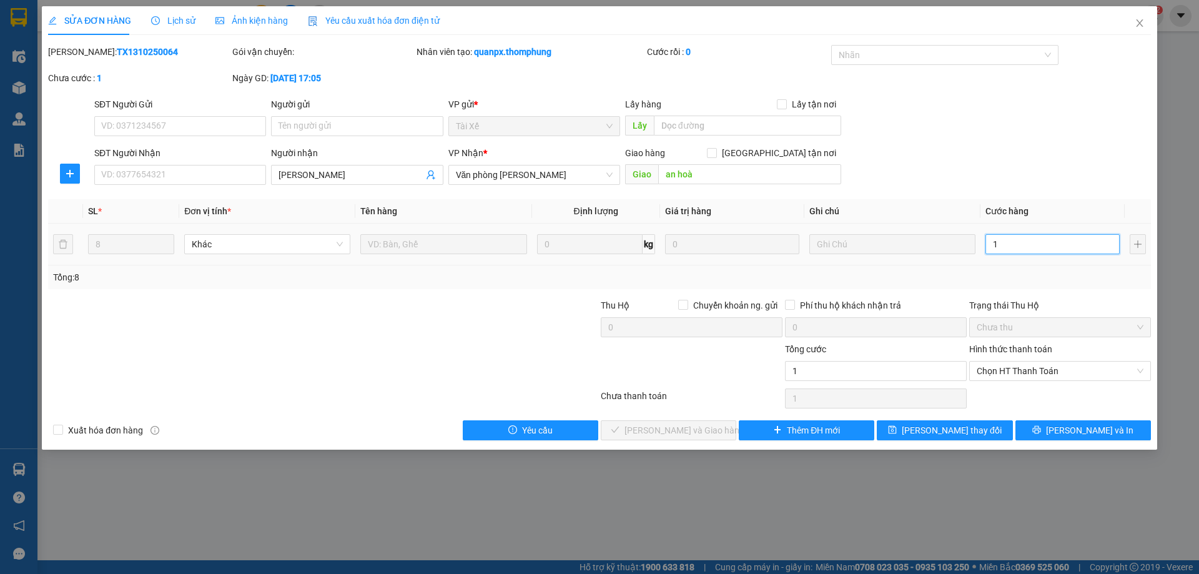
type input "16"
type input "160"
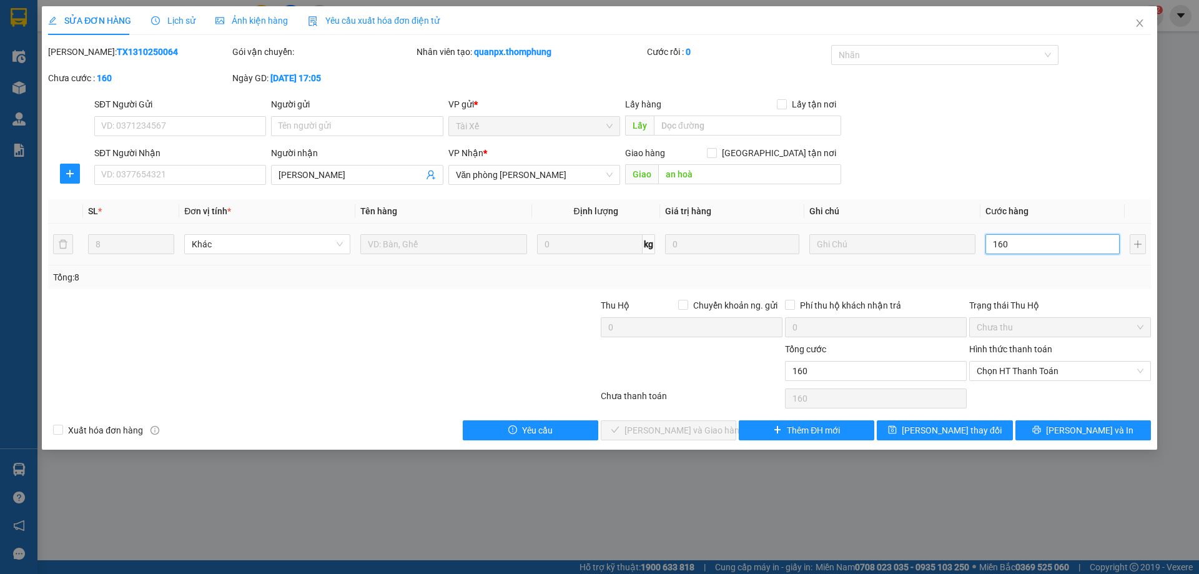
type input "1.600"
type input "16.000"
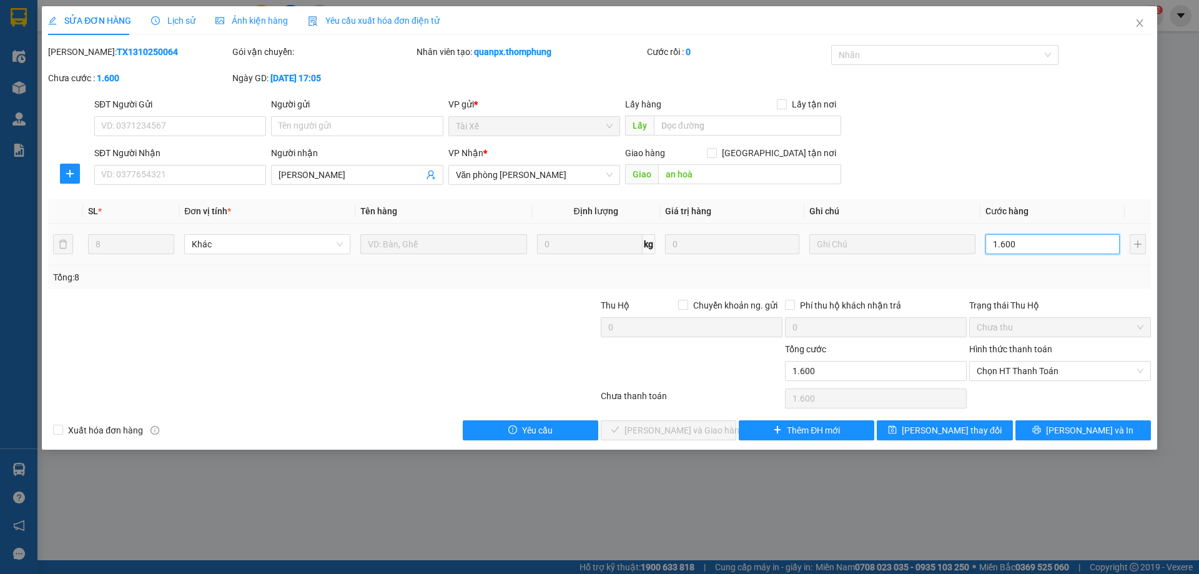
type input "16.000"
type input "160.000"
click at [1038, 378] on span "Chọn HT Thanh Toán" at bounding box center [1060, 371] width 167 height 19
type input "160.000"
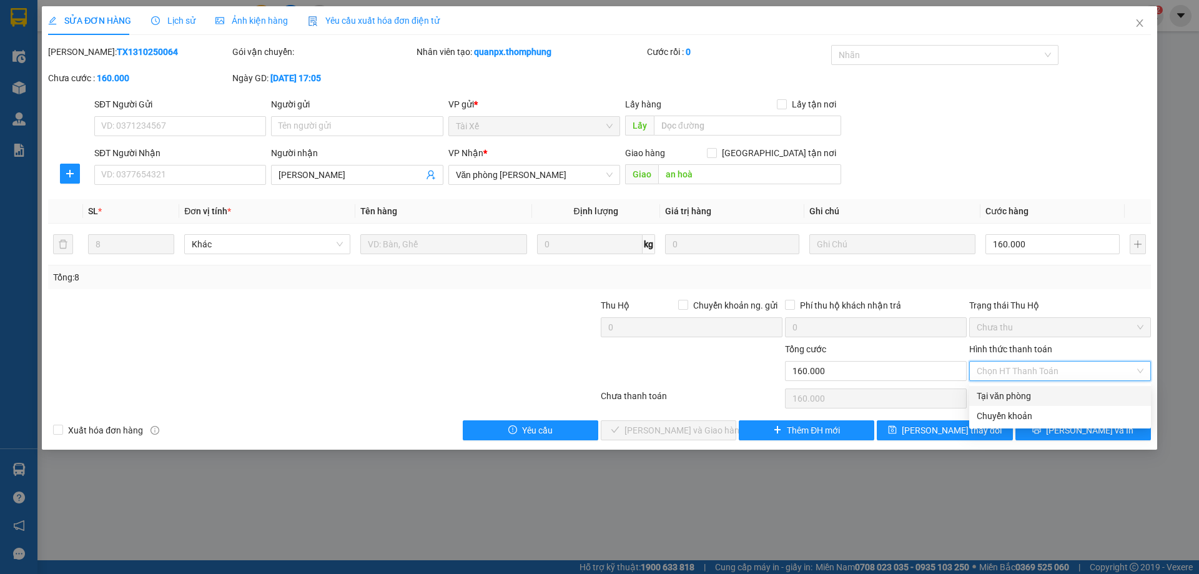
drag, startPoint x: 1015, startPoint y: 400, endPoint x: 978, endPoint y: 409, distance: 38.6
click at [1014, 400] on div "Tại văn phòng" at bounding box center [1060, 396] width 167 height 14
type input "0"
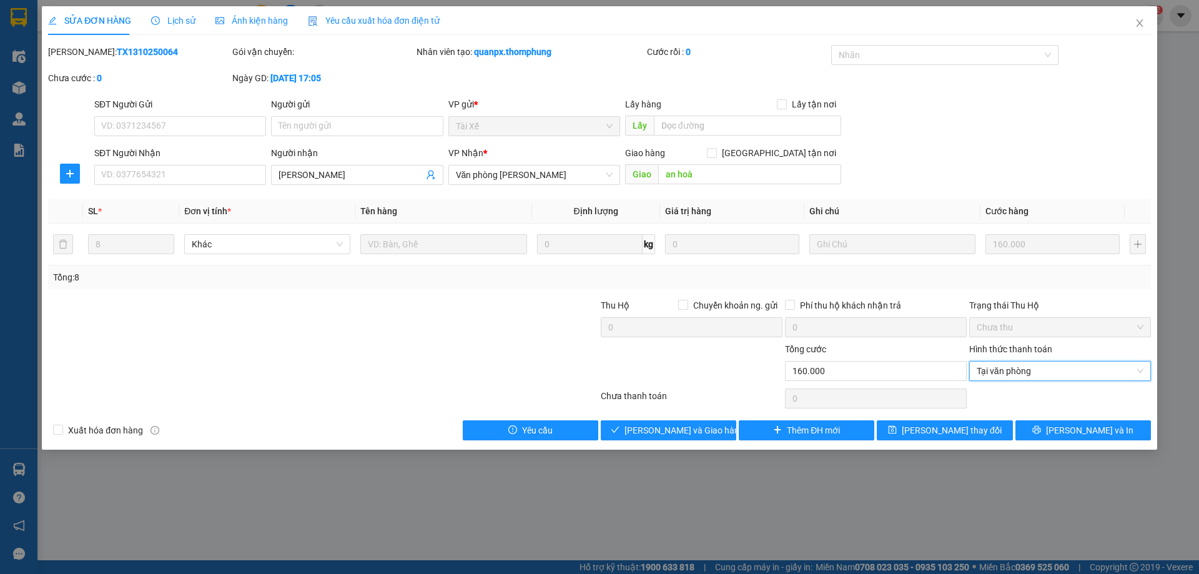
click at [382, 164] on div "Người nhận" at bounding box center [357, 155] width 172 height 19
click at [382, 172] on input "minh hồng" at bounding box center [351, 175] width 144 height 14
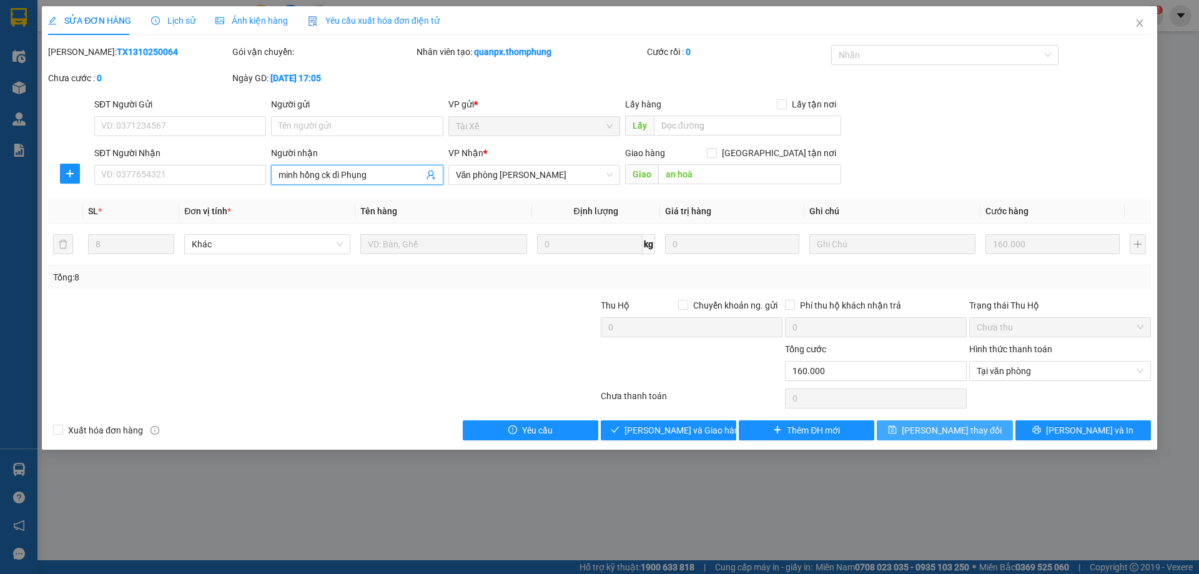
type input "minh hồng ck dì Phụng"
click at [951, 430] on span "Lưu thay đổi" at bounding box center [952, 430] width 100 height 14
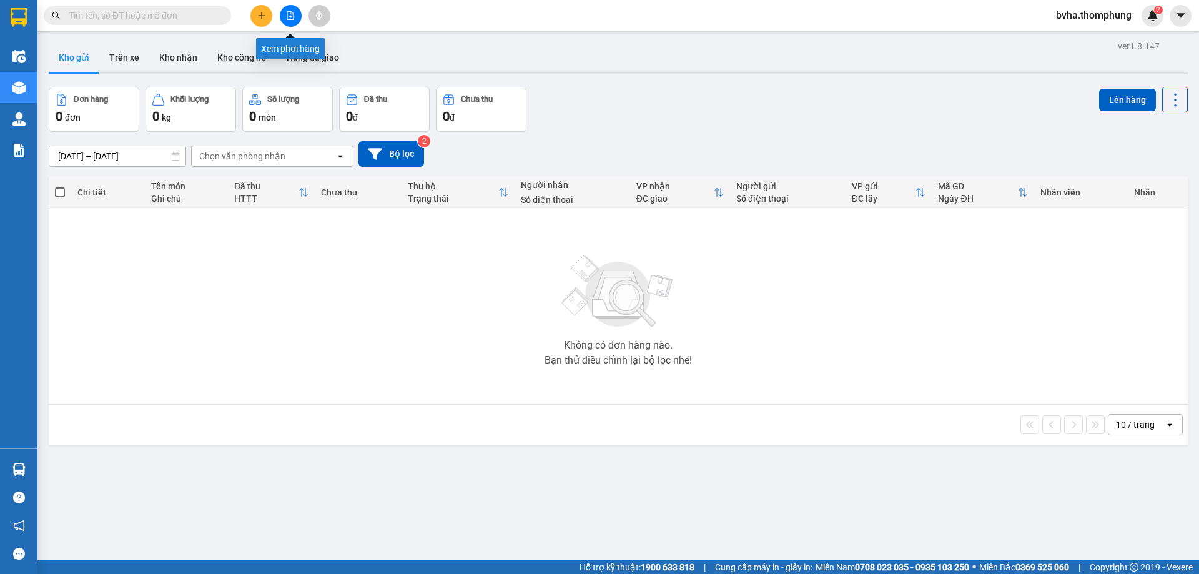
click at [292, 16] on icon "file-add" at bounding box center [290, 15] width 9 height 9
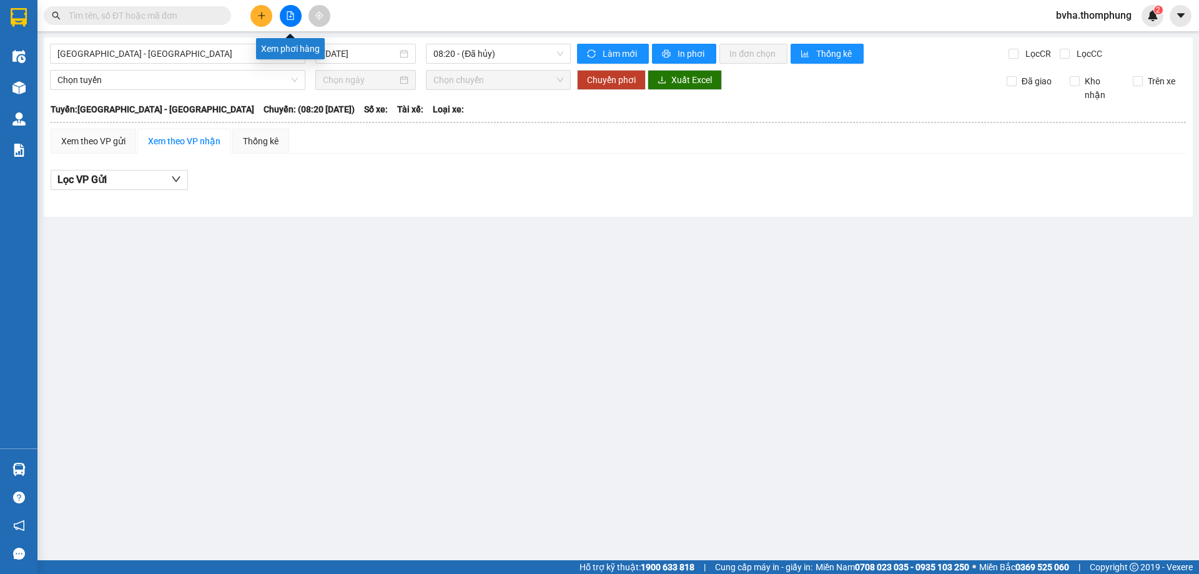
click at [287, 16] on icon "file-add" at bounding box center [290, 15] width 7 height 9
click at [506, 56] on span "08:20 - (Đã hủy)" at bounding box center [498, 53] width 130 height 19
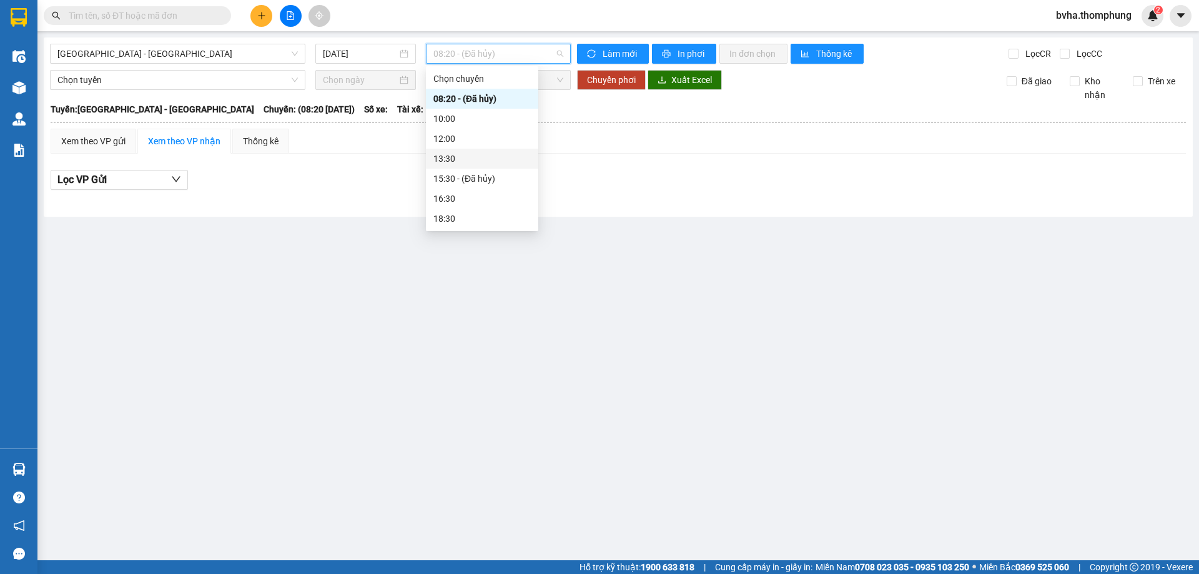
click at [457, 154] on div "13:30" at bounding box center [481, 159] width 97 height 14
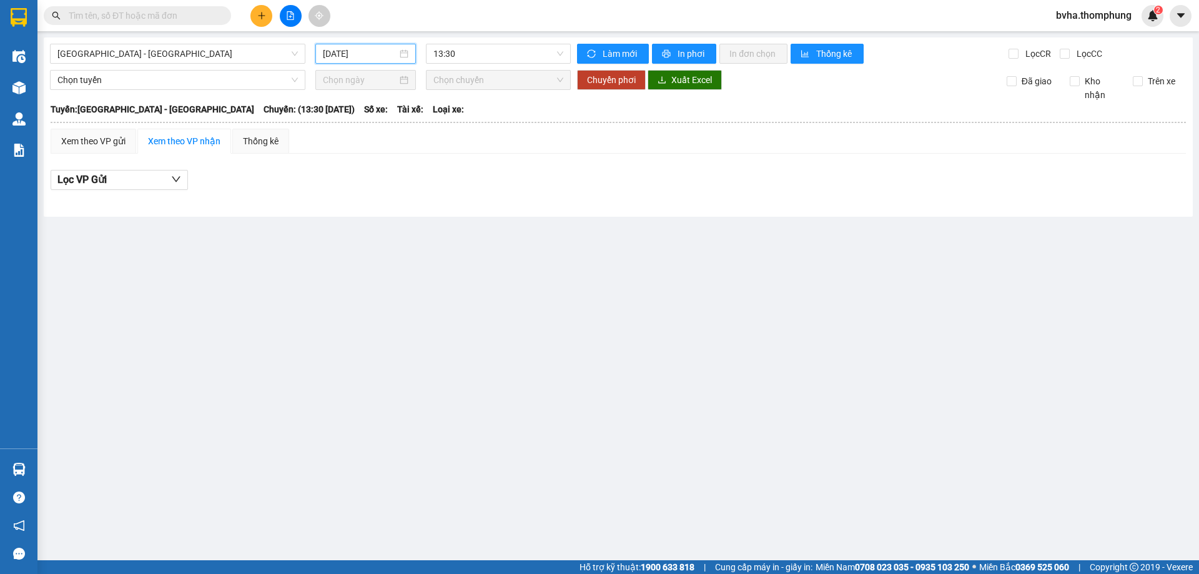
click at [371, 56] on input "[DATE]" at bounding box center [360, 54] width 74 height 14
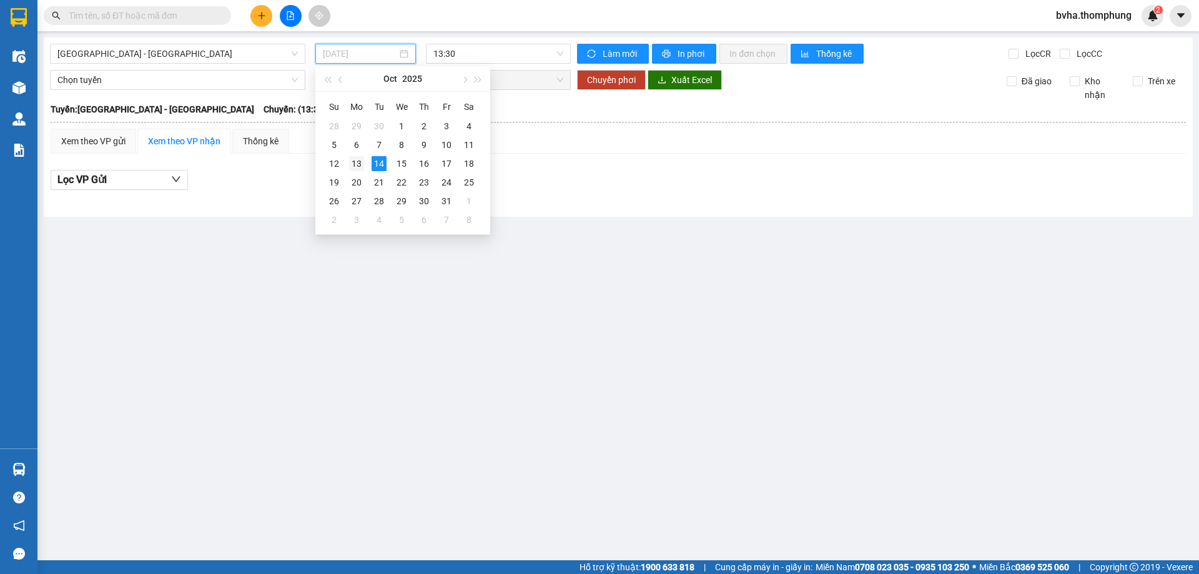
click at [355, 159] on div "13" at bounding box center [356, 163] width 15 height 15
type input "[DATE]"
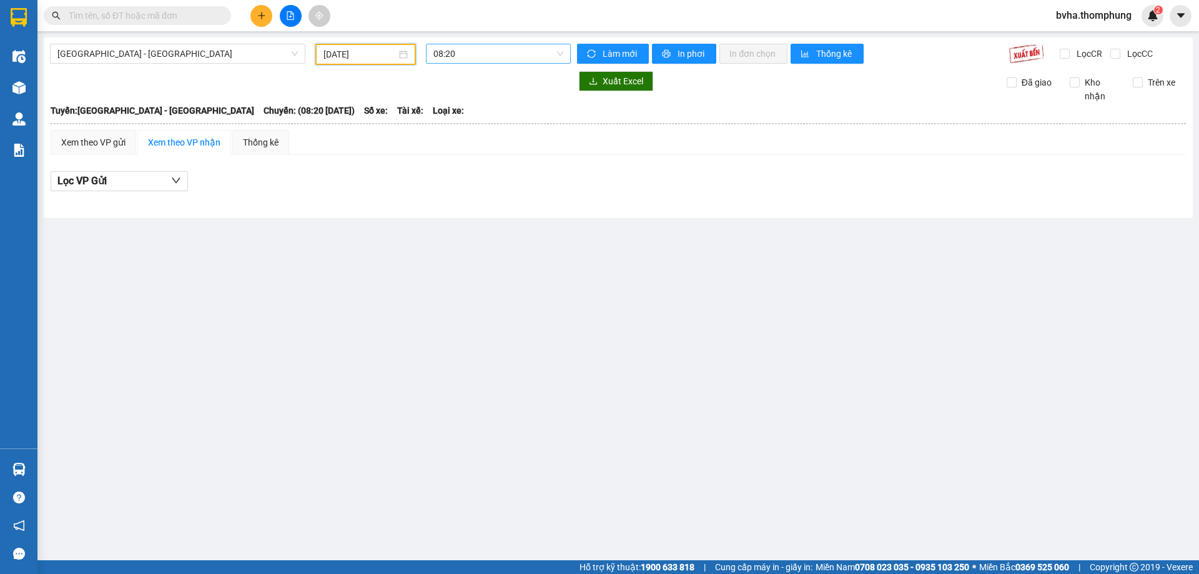
click at [455, 57] on span "08:20" at bounding box center [498, 53] width 130 height 19
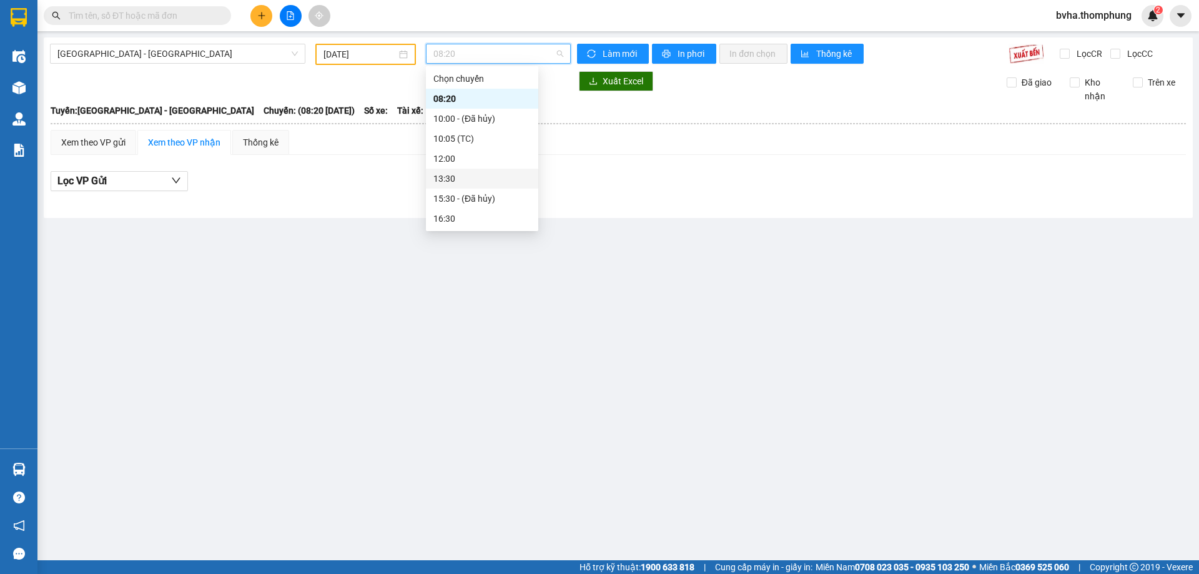
click at [443, 180] on div "13:30" at bounding box center [481, 179] width 97 height 14
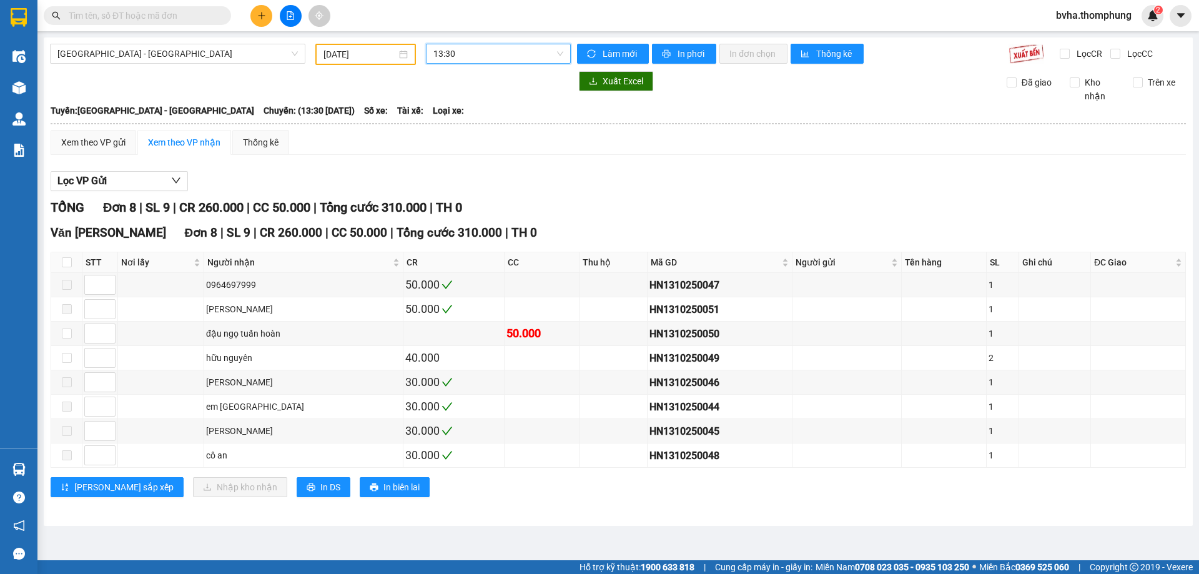
click at [453, 56] on span "13:30" at bounding box center [498, 53] width 130 height 19
click at [452, 217] on div "16:30" at bounding box center [481, 219] width 97 height 14
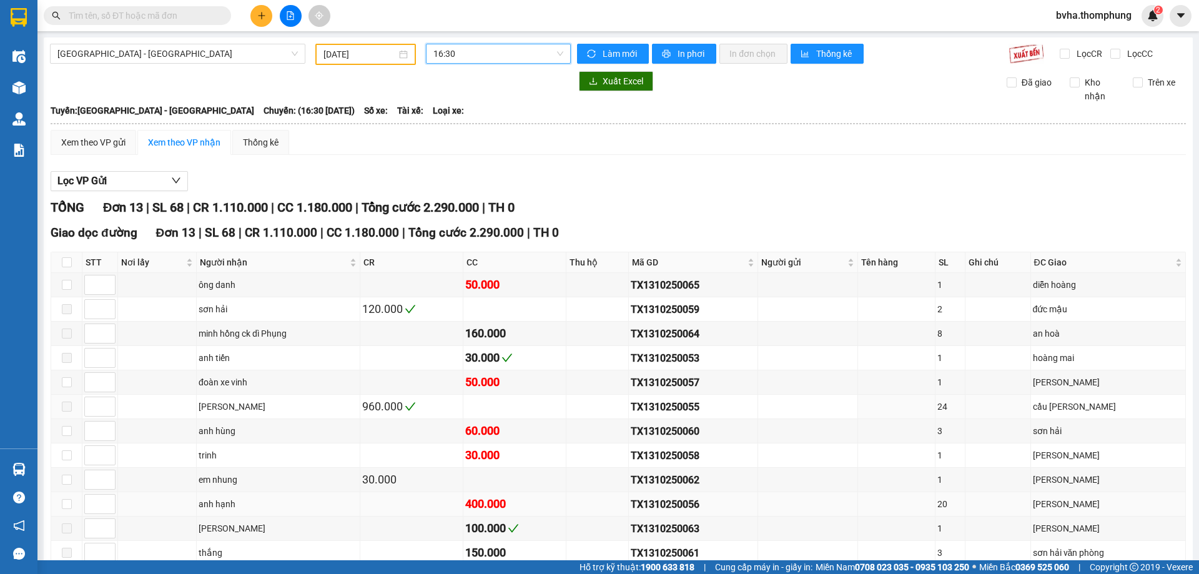
scroll to position [94, 0]
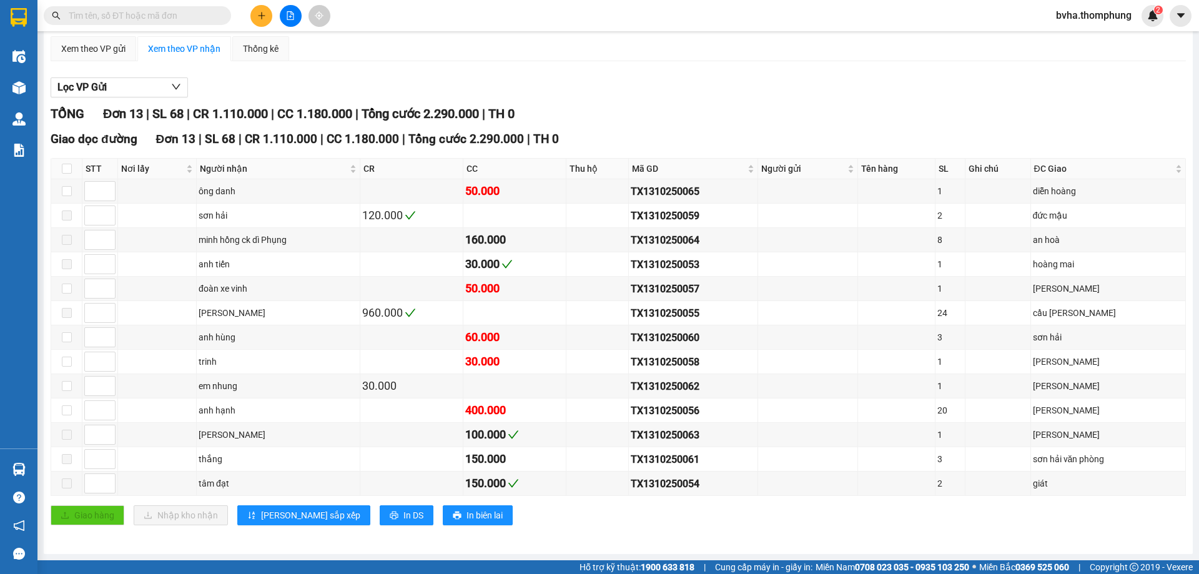
click at [432, 82] on div "Lọc VP Gửi" at bounding box center [619, 87] width 1136 height 21
